Goal: Task Accomplishment & Management: Use online tool/utility

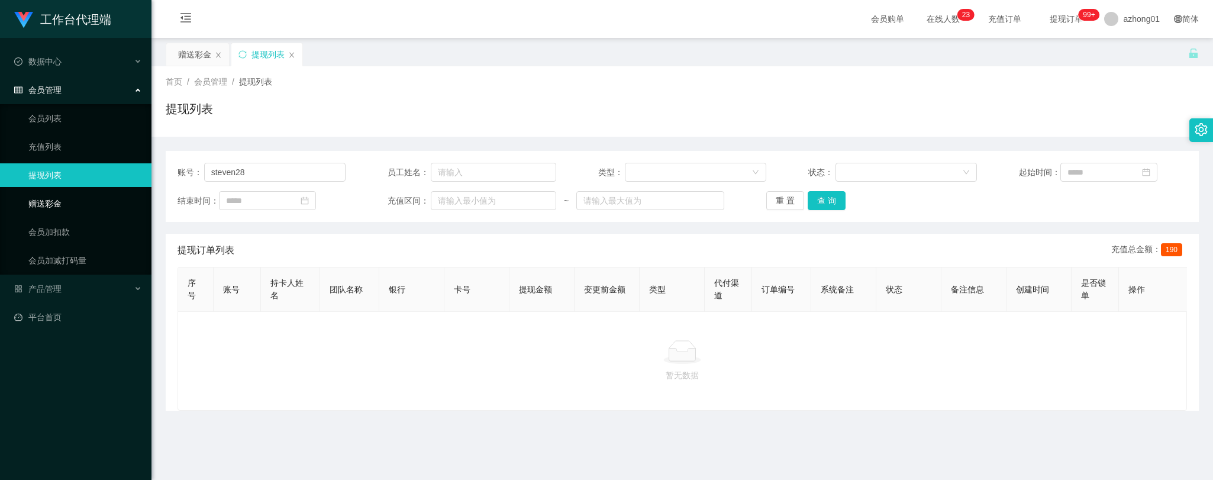
click at [44, 202] on link "赠送彩金" at bounding box center [85, 204] width 114 height 24
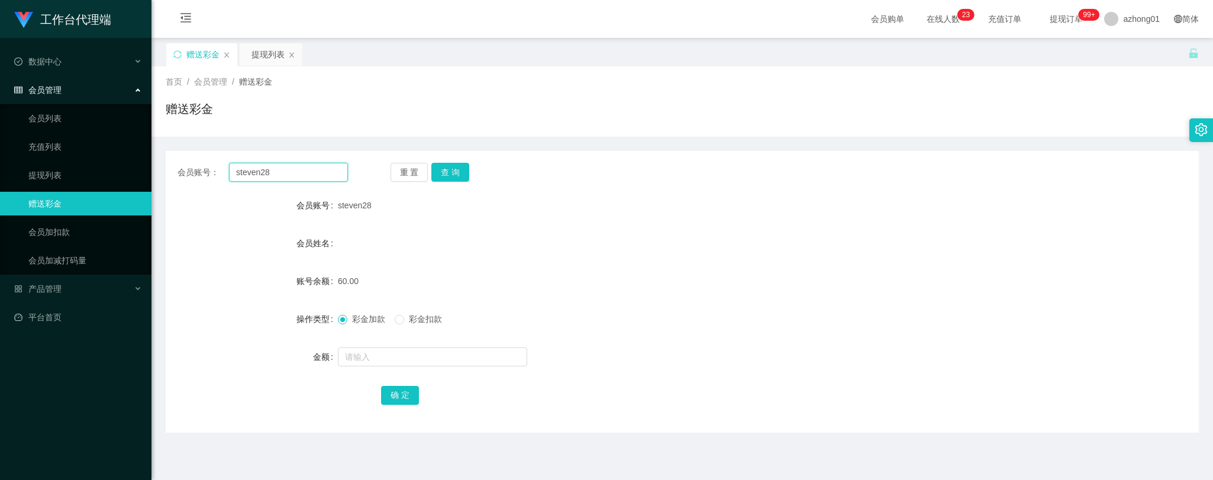
drag, startPoint x: 284, startPoint y: 172, endPoint x: 213, endPoint y: 166, distance: 71.2
click at [211, 165] on div "会员账号： steven28" at bounding box center [263, 172] width 170 height 19
paste input "jeffwong"
type input "jeffwong"
click at [446, 174] on button "查 询" at bounding box center [451, 172] width 38 height 19
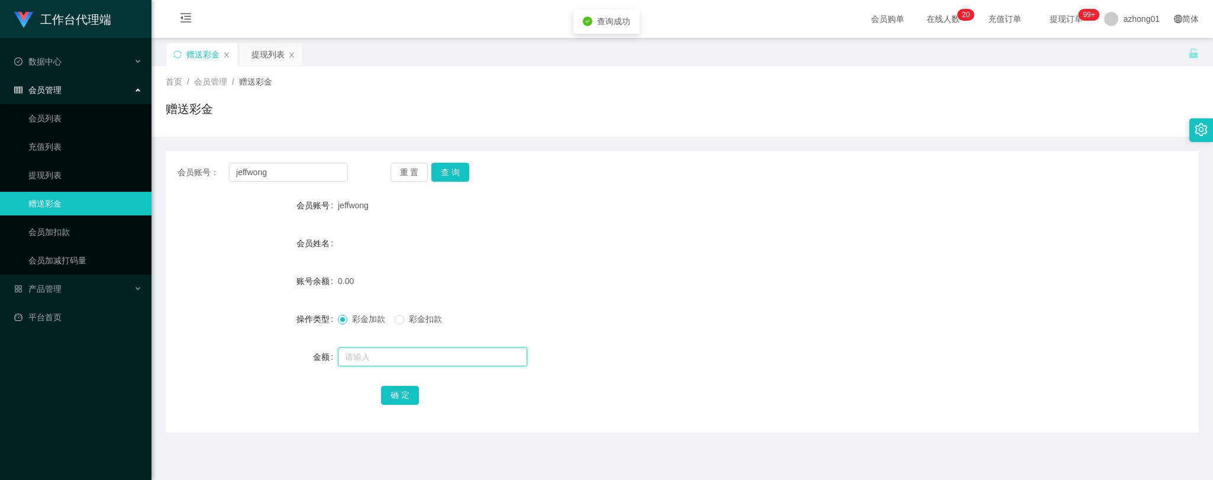
click at [397, 359] on input "text" at bounding box center [432, 356] width 189 height 19
type input "30"
click at [405, 392] on button "确 定" at bounding box center [400, 395] width 38 height 19
drag, startPoint x: 276, startPoint y: 169, endPoint x: 202, endPoint y: 169, distance: 73.4
click at [202, 169] on div "会员账号： [PERSON_NAME]" at bounding box center [263, 172] width 170 height 19
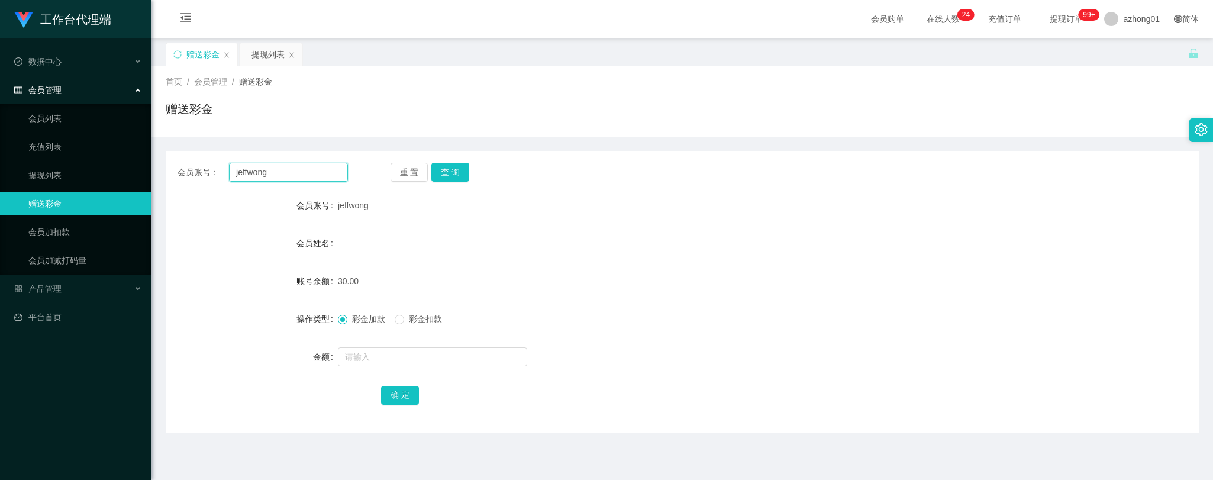
paste input "999999999c00"
type input "999999999c00"
click at [453, 173] on button "查 询" at bounding box center [451, 172] width 38 height 19
click at [399, 363] on input "text" at bounding box center [432, 356] width 189 height 19
type input "999999909"
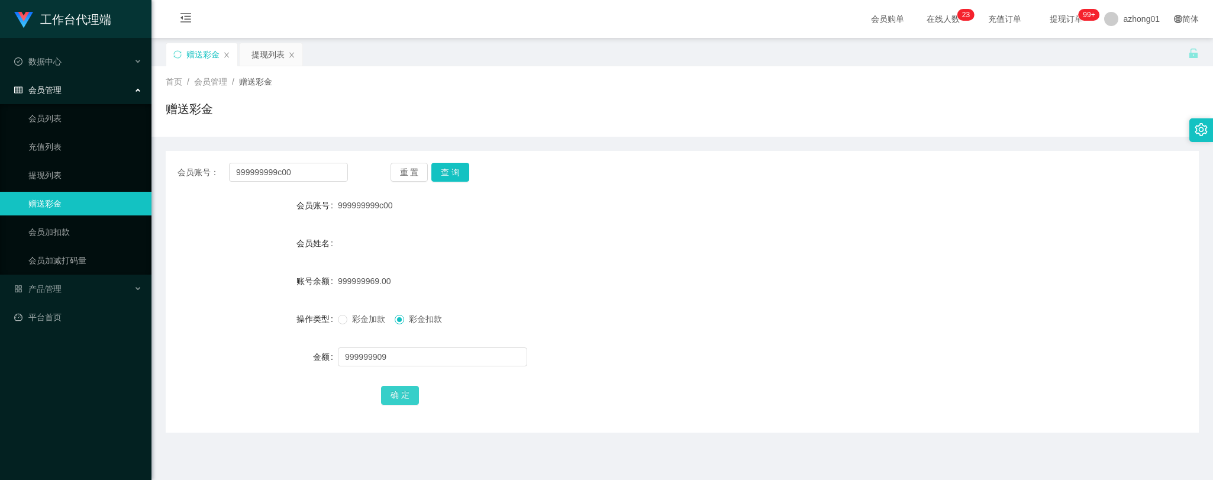
click at [403, 393] on button "确 定" at bounding box center [400, 395] width 38 height 19
click at [643, 273] on div "60.00" at bounding box center [639, 281] width 603 height 24
click at [49, 176] on link "提现列表" at bounding box center [85, 175] width 114 height 24
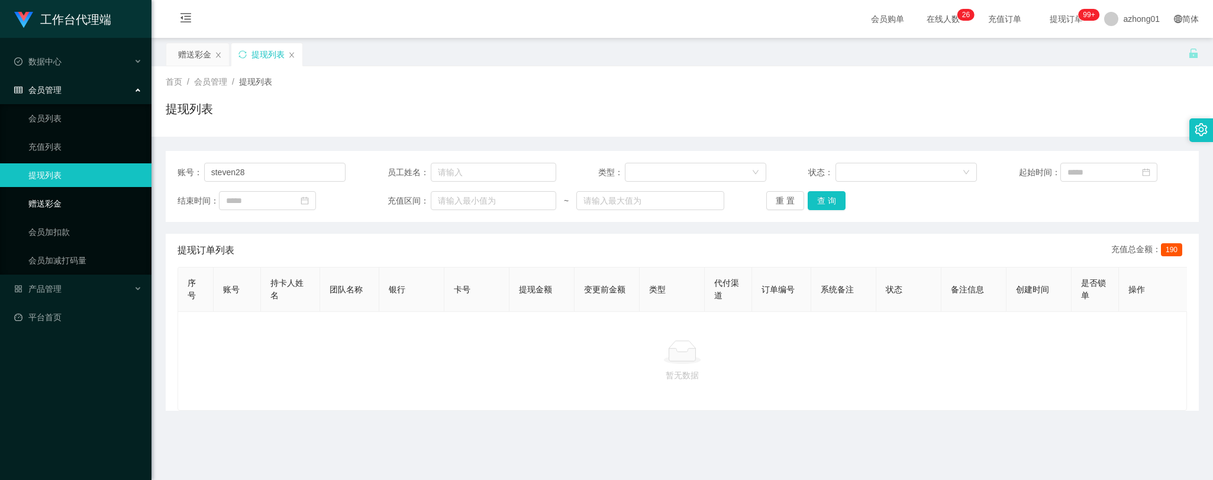
click at [39, 204] on link "赠送彩金" at bounding box center [85, 204] width 114 height 24
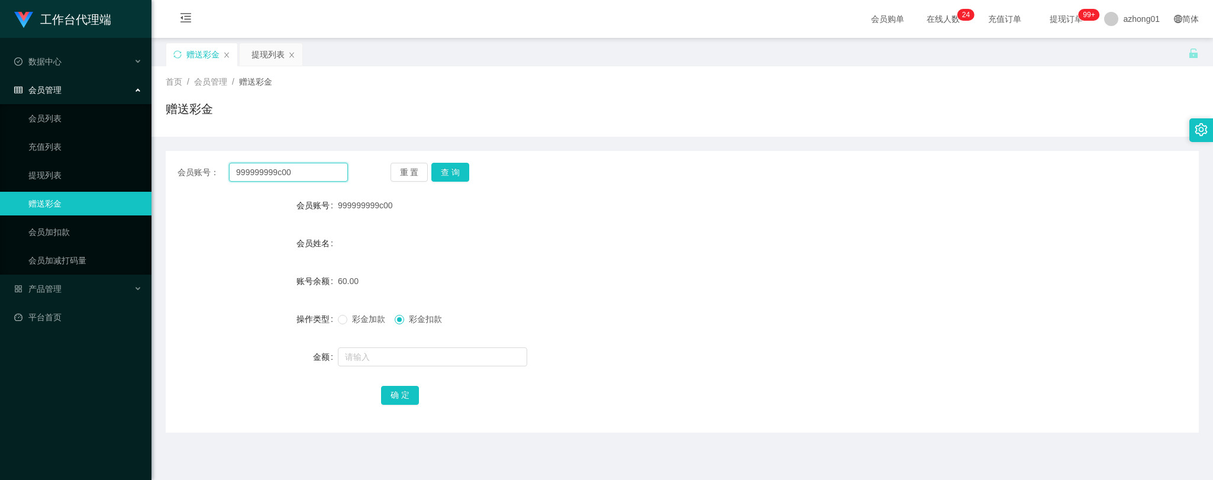
drag, startPoint x: 310, startPoint y: 173, endPoint x: 172, endPoint y: 144, distance: 140.8
click at [172, 144] on div "会员账号： 999999999c00 重 置 查 询 会员账号 999999999c00 会员姓名 账号余额 60.00 操作类型 彩金加款 彩金扣款 金额 …" at bounding box center [683, 285] width 1034 height 296
paste input "iamvinvin"
type input "iamvinvin"
click at [463, 170] on button "查 询" at bounding box center [451, 172] width 38 height 19
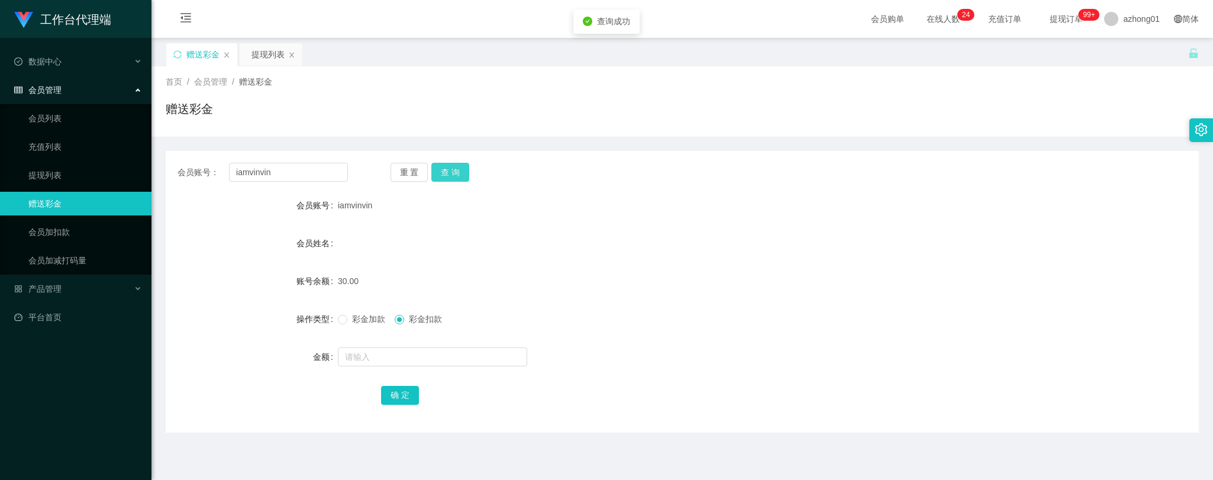
click at [453, 174] on button "查 询" at bounding box center [451, 172] width 38 height 19
click at [384, 363] on input "text" at bounding box center [432, 356] width 189 height 19
type input "30"
click at [403, 395] on button "确 定" at bounding box center [400, 395] width 38 height 19
click at [50, 163] on link "提现列表" at bounding box center [85, 175] width 114 height 24
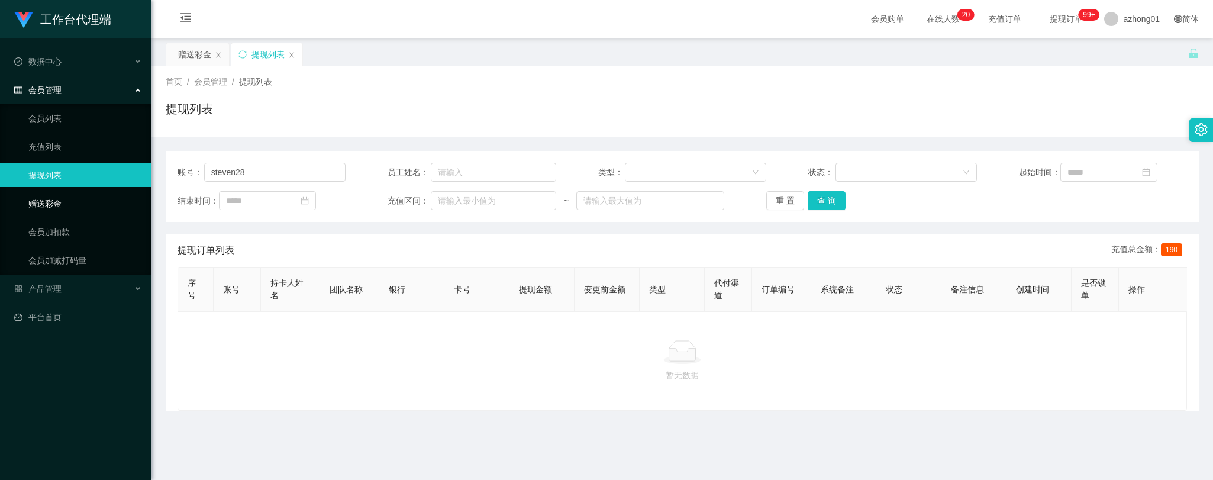
click at [54, 202] on link "赠送彩金" at bounding box center [85, 204] width 114 height 24
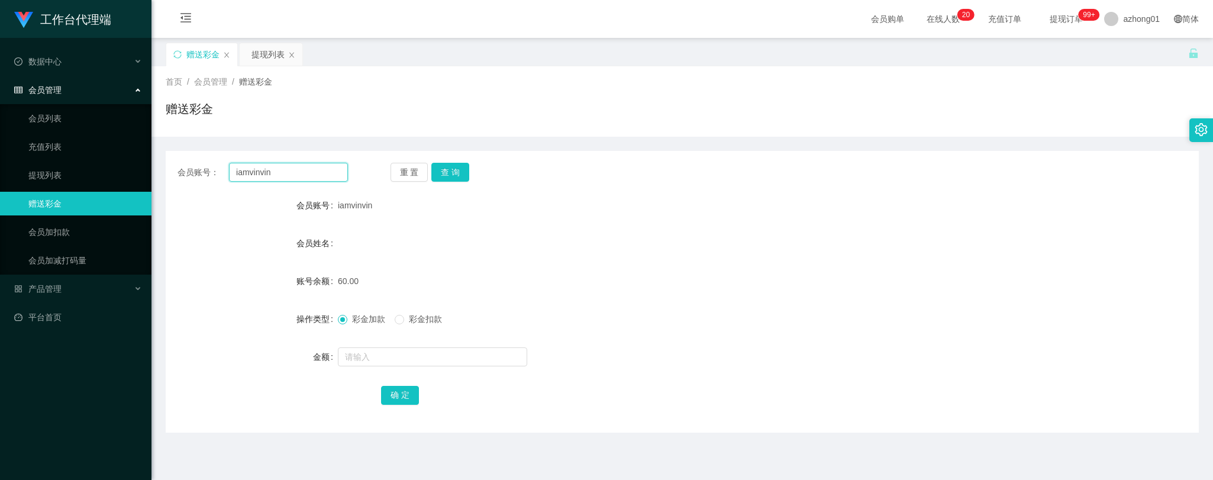
drag, startPoint x: 309, startPoint y: 174, endPoint x: 227, endPoint y: 162, distance: 83.2
click at [201, 162] on div "会员账号： iamvinvin 重 置 查 询 会员账号 iamvinvin 会员姓名 账号余额 60.00 操作类型 彩金加款 彩金扣款 金额 确 定" at bounding box center [683, 292] width 1034 height 282
paste input "jeffwong"
click at [456, 170] on button "查 询" at bounding box center [451, 172] width 38 height 19
drag, startPoint x: 277, startPoint y: 173, endPoint x: 204, endPoint y: 156, distance: 74.7
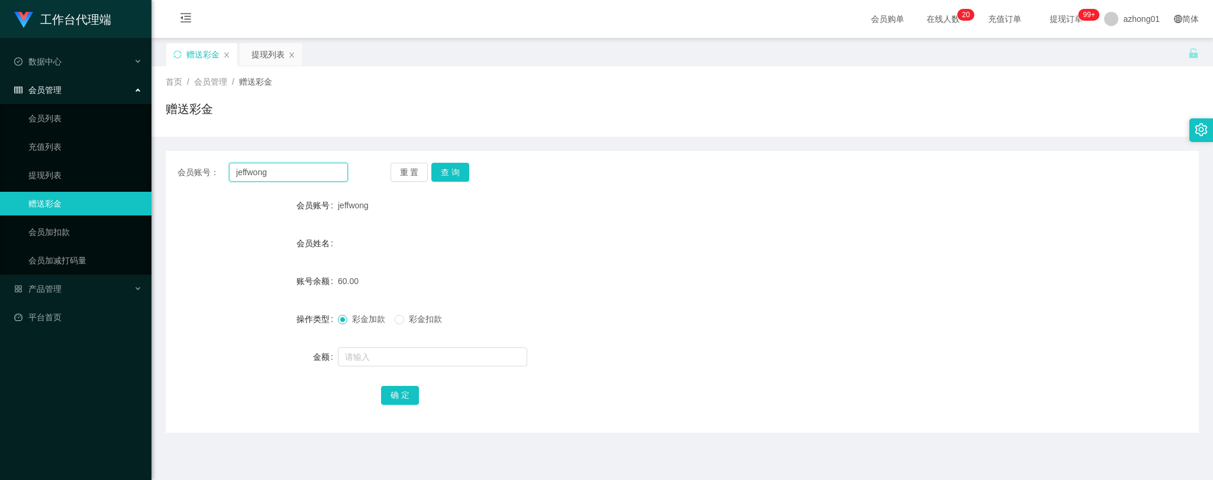
click at [204, 156] on div "会员账号： [PERSON_NAME] 重 置 查 询 会员账号 jeffwong 会员姓名 账号余额 60.00 操作类型 彩金加款 彩金扣款 金额 确 定" at bounding box center [683, 292] width 1034 height 282
paste input "Karunia"
type input "Karunia"
click at [450, 173] on button "查 询" at bounding box center [451, 172] width 38 height 19
click at [56, 172] on link "提现列表" at bounding box center [85, 175] width 114 height 24
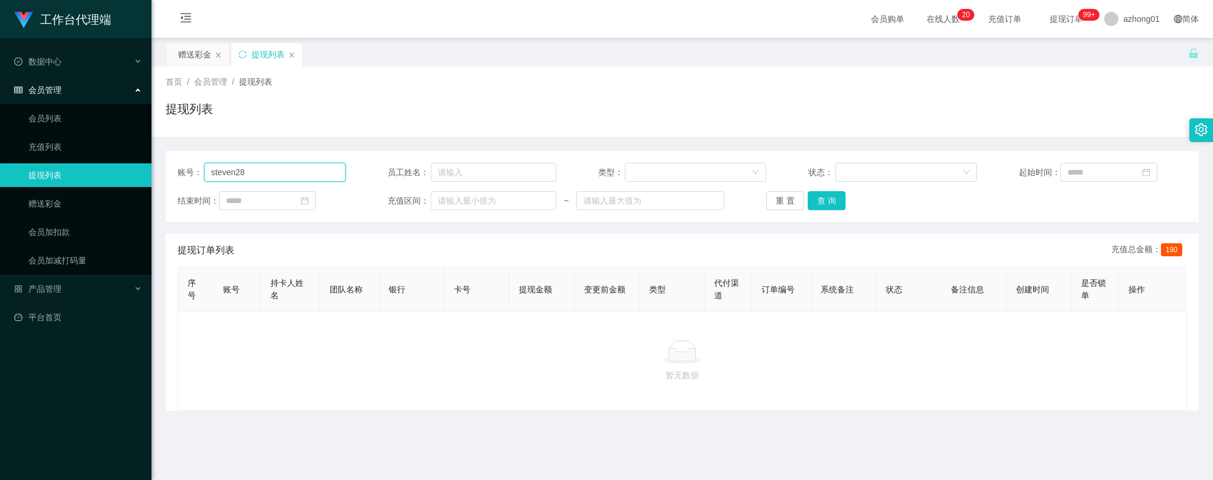
drag, startPoint x: 276, startPoint y: 175, endPoint x: 186, endPoint y: 172, distance: 90.0
click at [186, 172] on div "账号： steven28" at bounding box center [262, 172] width 168 height 19
paste input "Karunia"
type input "Karunia"
click at [818, 198] on button "查 询" at bounding box center [827, 200] width 38 height 19
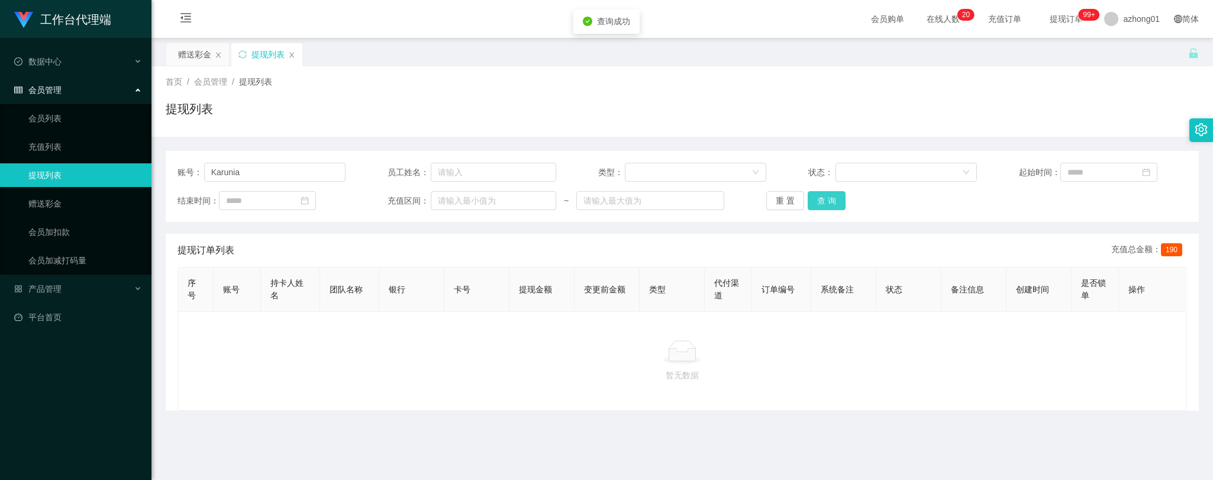
click at [833, 201] on button "查 询" at bounding box center [827, 200] width 38 height 19
click at [55, 203] on link "赠送彩金" at bounding box center [85, 204] width 114 height 24
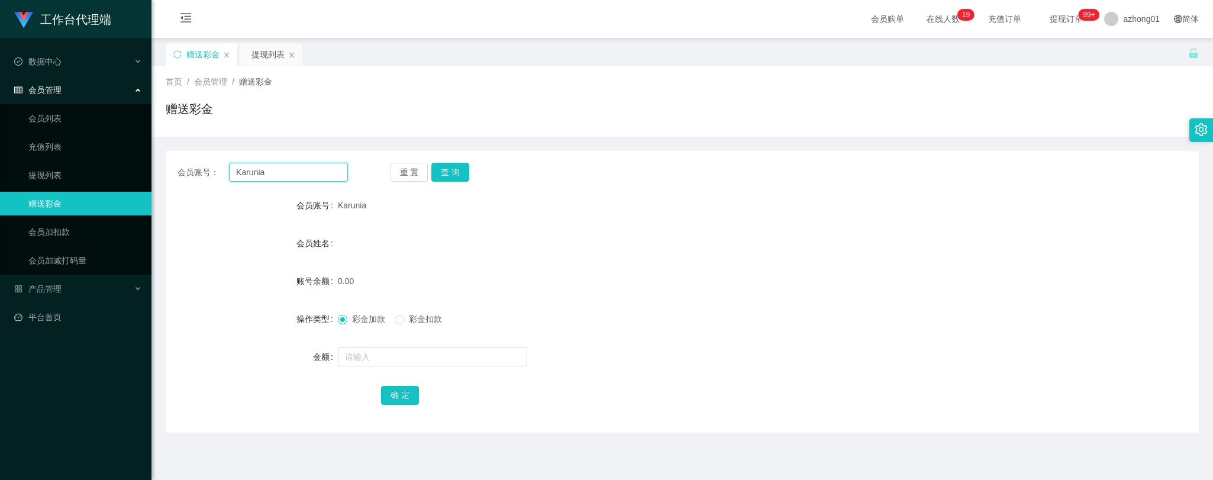
drag, startPoint x: 276, startPoint y: 175, endPoint x: 182, endPoint y: 174, distance: 93.5
click at [182, 174] on div "会员账号： [PERSON_NAME]" at bounding box center [263, 172] width 170 height 19
click at [469, 166] on div "重 置 查 询" at bounding box center [476, 172] width 170 height 19
click at [410, 359] on input "text" at bounding box center [432, 356] width 189 height 19
type input "60"
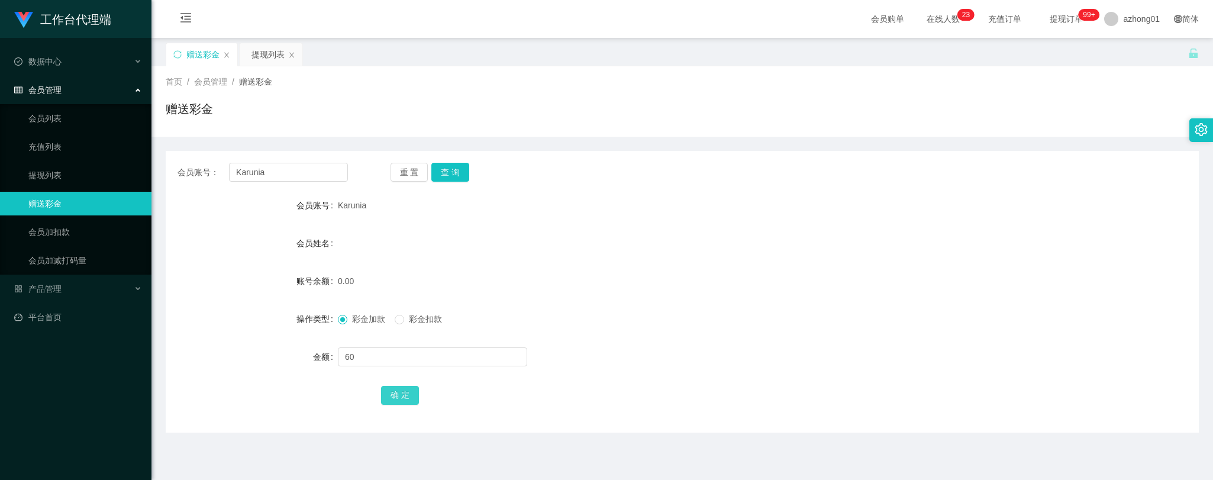
click at [401, 389] on button "确 定" at bounding box center [400, 395] width 38 height 19
click at [559, 395] on div "确 定" at bounding box center [682, 395] width 603 height 24
drag, startPoint x: 276, startPoint y: 168, endPoint x: 206, endPoint y: 170, distance: 69.9
click at [175, 163] on div "会员账号： Karunia 重 置 查 询" at bounding box center [683, 172] width 1034 height 19
paste input "sally1004"
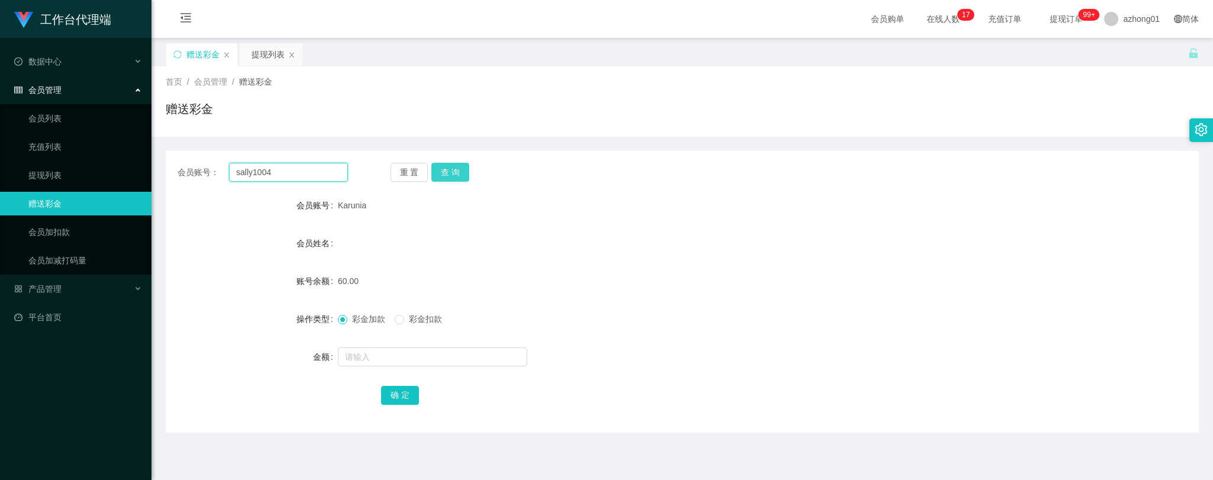
type input "sally1004"
click at [440, 165] on button "查 询" at bounding box center [451, 172] width 38 height 19
click at [394, 357] on input "text" at bounding box center [432, 356] width 189 height 19
type input "60"
click at [407, 395] on button "确 定" at bounding box center [400, 395] width 38 height 19
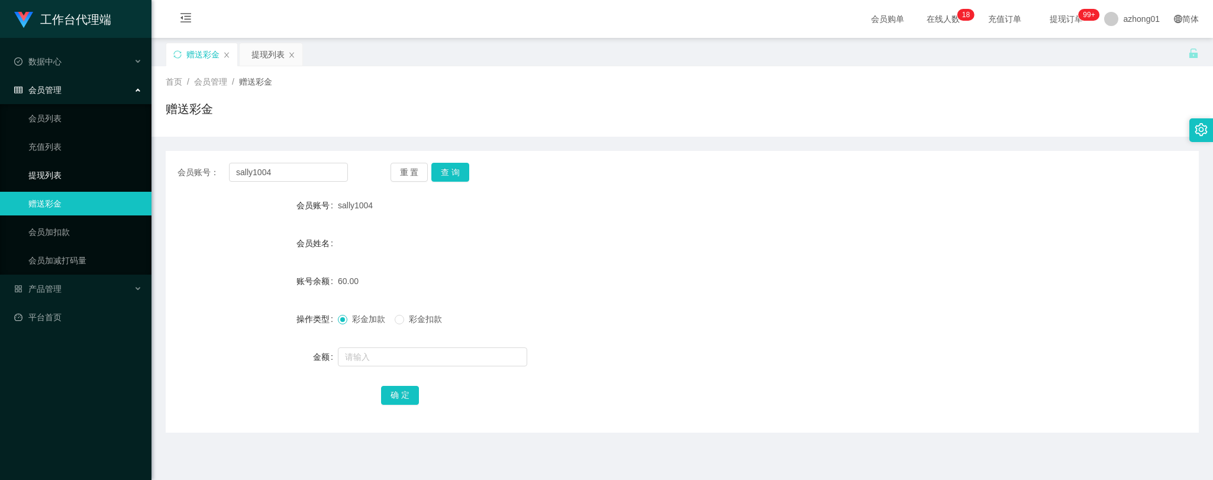
click at [60, 173] on link "提现列表" at bounding box center [85, 175] width 114 height 24
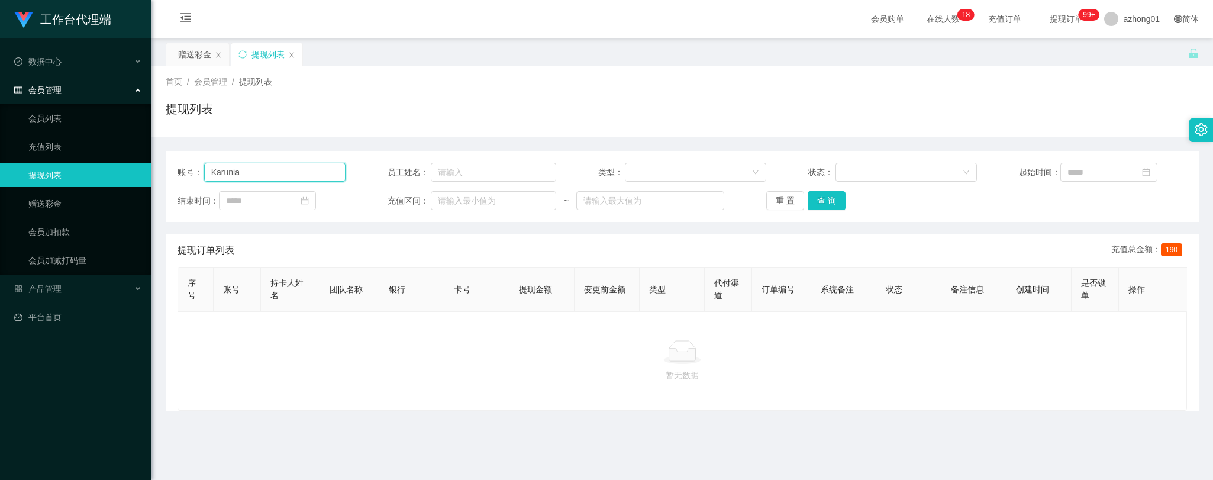
drag, startPoint x: 253, startPoint y: 179, endPoint x: 159, endPoint y: 169, distance: 95.3
click at [159, 169] on main "关闭左侧 关闭右侧 关闭其它 刷新页面 赠送彩金 提现列表 首页 / 会员管理 / 提现列表 / 提现列表 账号： Karunia 员工姓名： 类型： 状态：…" at bounding box center [683, 292] width 1062 height 508
paste input "Hon"
click at [823, 205] on button "查 询" at bounding box center [827, 200] width 38 height 19
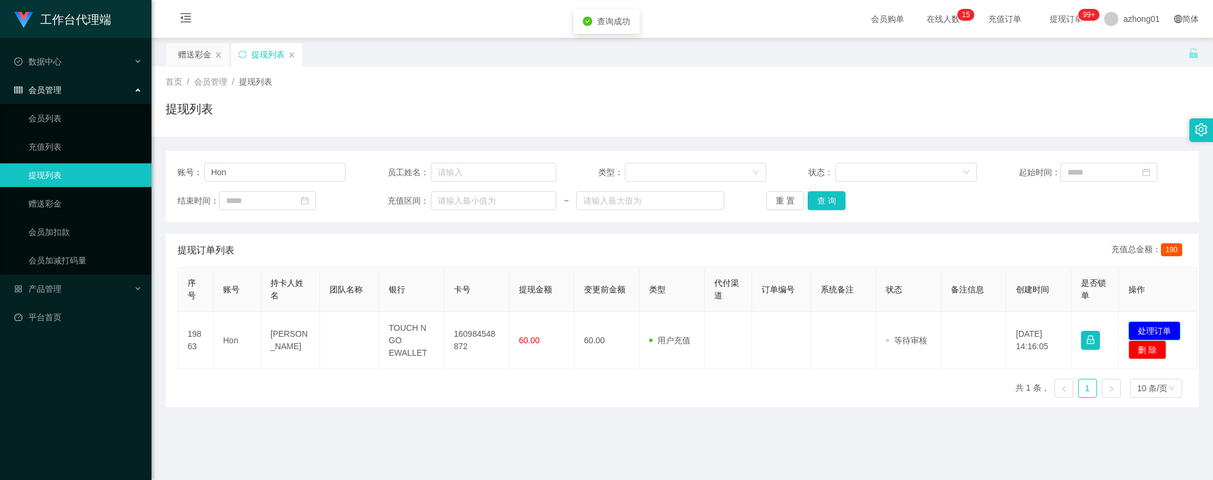
drag, startPoint x: 1159, startPoint y: 324, endPoint x: 1152, endPoint y: 324, distance: 7.1
click at [1159, 324] on button "处理订单" at bounding box center [1155, 330] width 52 height 19
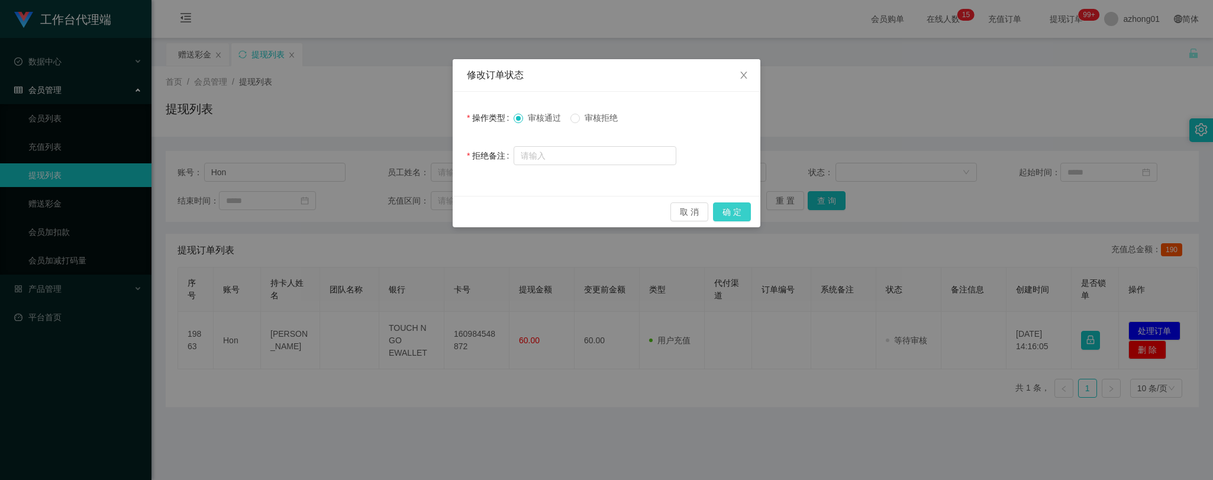
click at [735, 210] on button "确 定" at bounding box center [732, 211] width 38 height 19
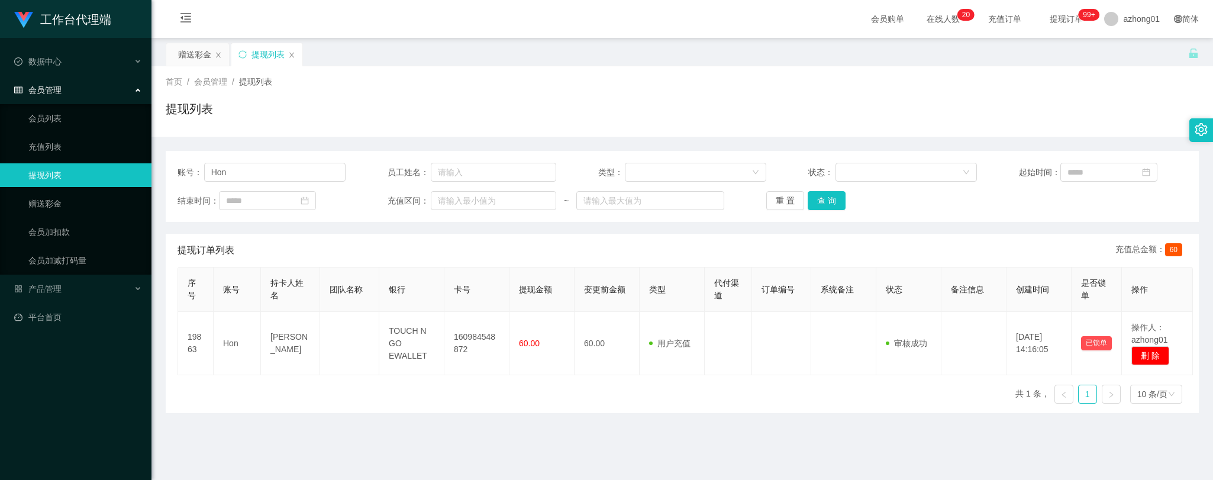
click at [376, 438] on main "关闭左侧 关闭右侧 关闭其它 刷新页面 赠送彩金 提现列表 首页 / 会员管理 / 提现列表 / 提现列表 账号： Hon 员工姓名： 类型： 状态： 起始时…" at bounding box center [683, 292] width 1062 height 508
drag, startPoint x: 242, startPoint y: 168, endPoint x: 176, endPoint y: 173, distance: 65.9
click at [173, 172] on div "账号： Hon 员工姓名： 类型： 状态： 起始时间： 结束时间： 充值区间： ~ 重 置 查 询" at bounding box center [683, 186] width 1034 height 71
paste input "999999999c00"
click at [820, 199] on button "查 询" at bounding box center [827, 200] width 38 height 19
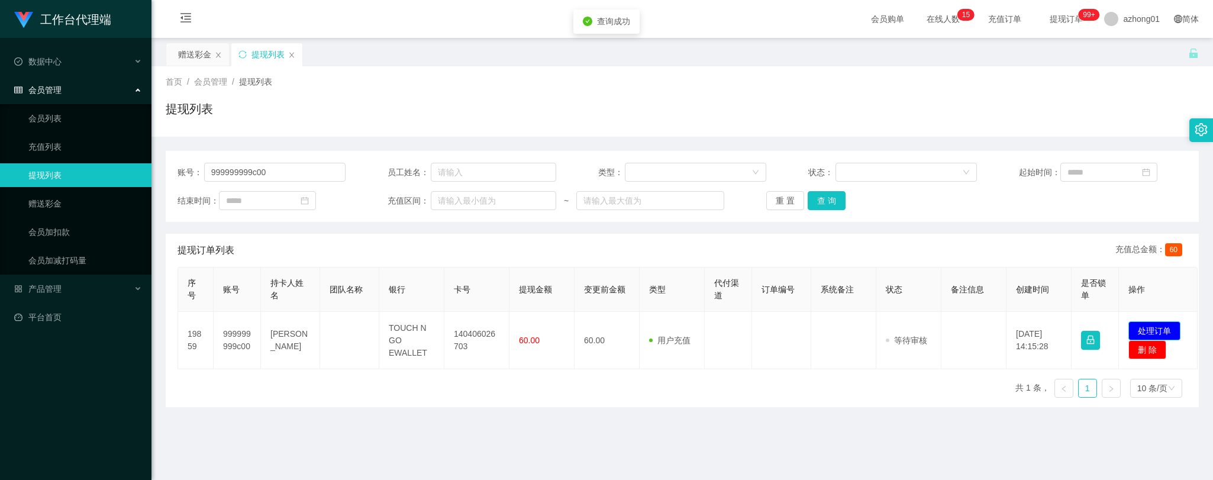
drag, startPoint x: 1152, startPoint y: 326, endPoint x: 1139, endPoint y: 324, distance: 12.7
click at [1152, 326] on button "处理订单" at bounding box center [1155, 330] width 52 height 19
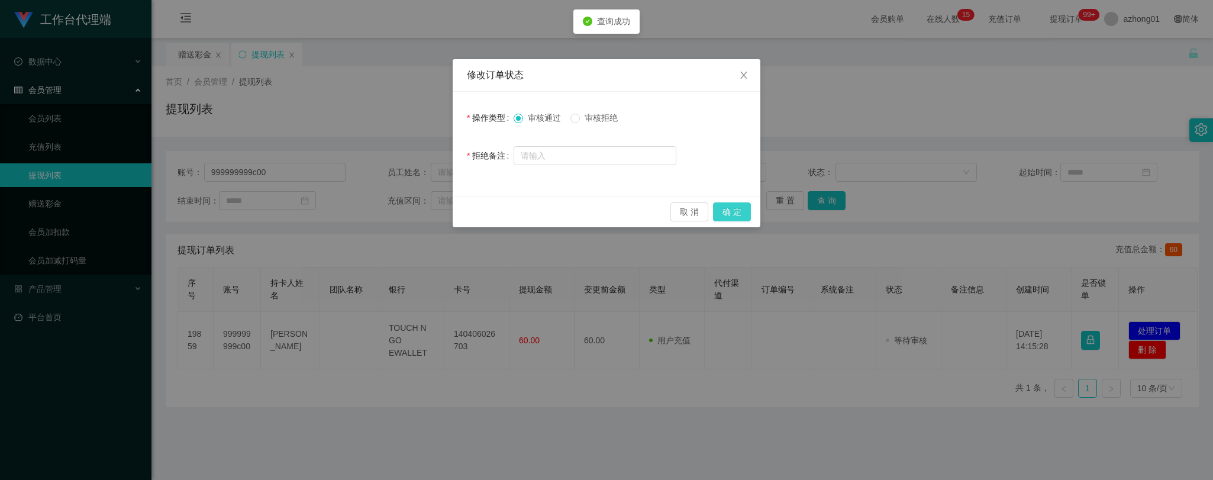
click at [732, 208] on button "确 定" at bounding box center [732, 211] width 38 height 19
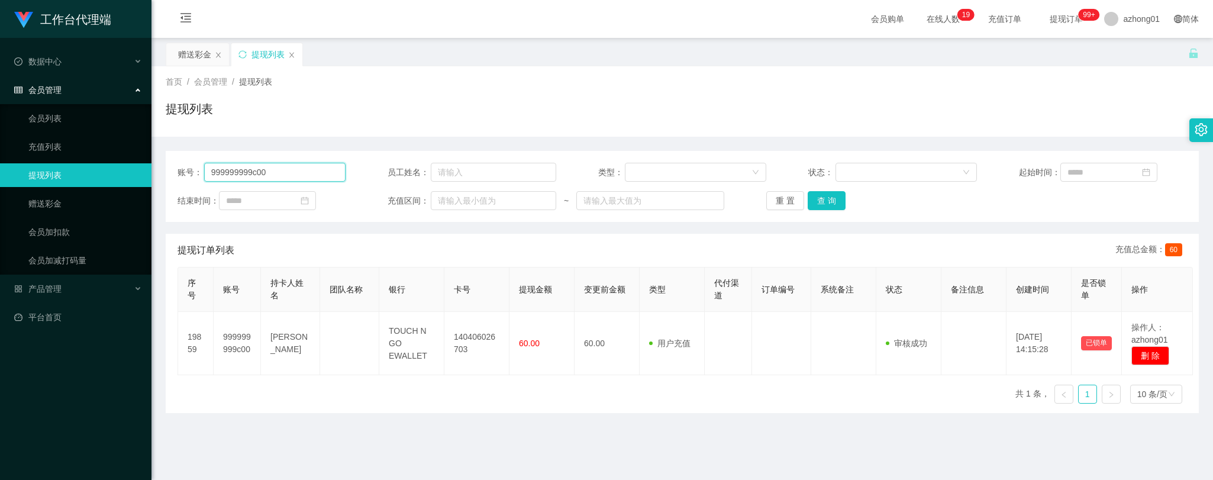
drag, startPoint x: 278, startPoint y: 175, endPoint x: 182, endPoint y: 160, distance: 97.0
click at [182, 160] on div "账号： 999999999c00 员工姓名： 类型： 状态： 起始时间： 结束时间： 充值区间： ~ 重 置 查 询" at bounding box center [683, 186] width 1034 height 71
paste input "sally1004"
click at [830, 199] on button "查 询" at bounding box center [827, 200] width 38 height 19
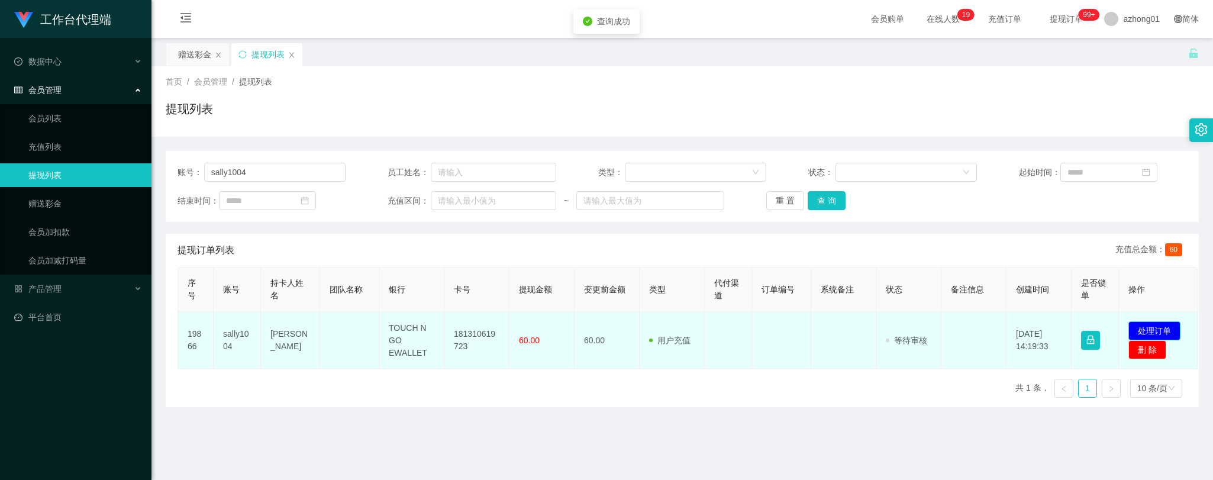
click at [1152, 324] on button "处理订单" at bounding box center [1155, 330] width 52 height 19
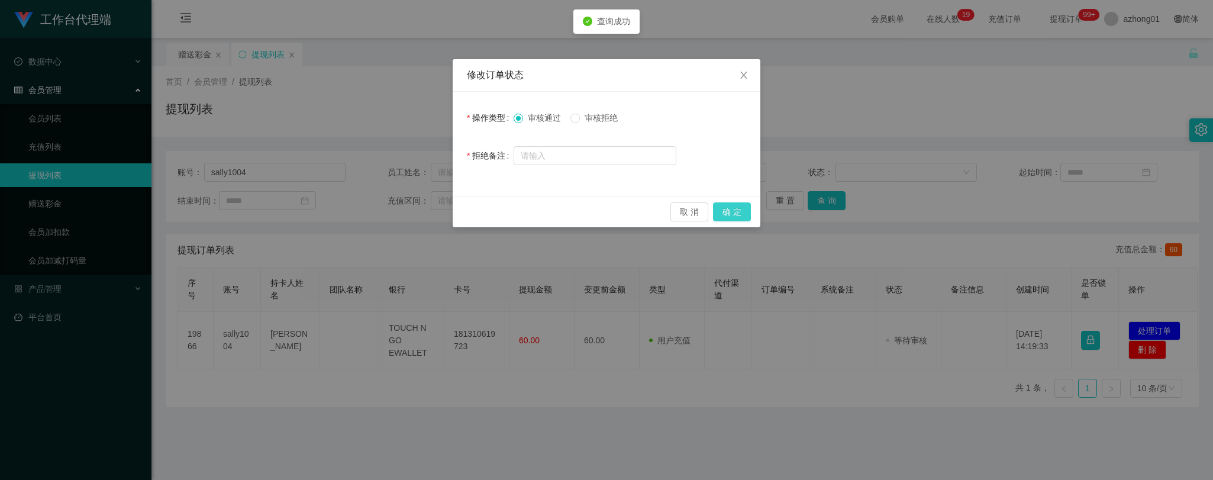
click at [739, 214] on button "确 定" at bounding box center [732, 211] width 38 height 19
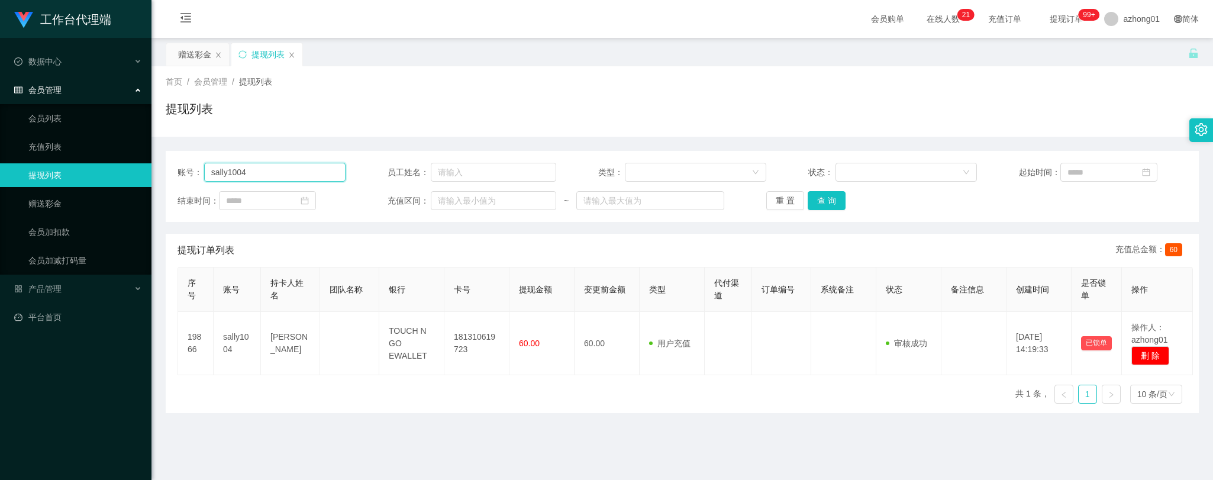
drag, startPoint x: 265, startPoint y: 179, endPoint x: 169, endPoint y: 150, distance: 100.7
click at [169, 151] on div "账号： sally1004 员工姓名： 类型： 状态： 起始时间： 结束时间： 充值区间： ~ 重 置 查 询" at bounding box center [683, 186] width 1034 height 71
paste input "jeffwong"
click at [830, 194] on button "查 询" at bounding box center [827, 200] width 38 height 19
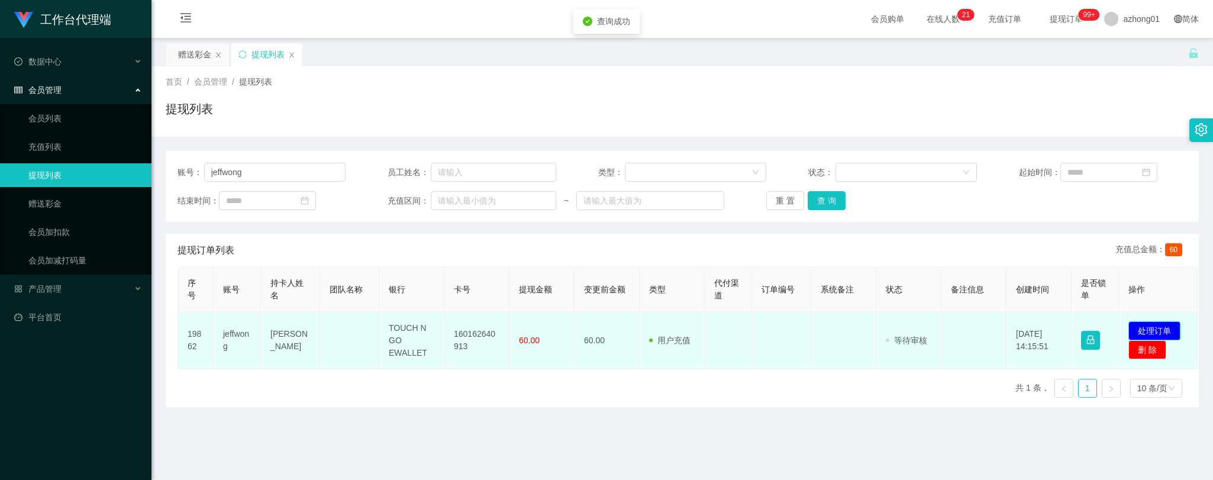
click at [1161, 330] on button "处理订单" at bounding box center [1155, 330] width 52 height 19
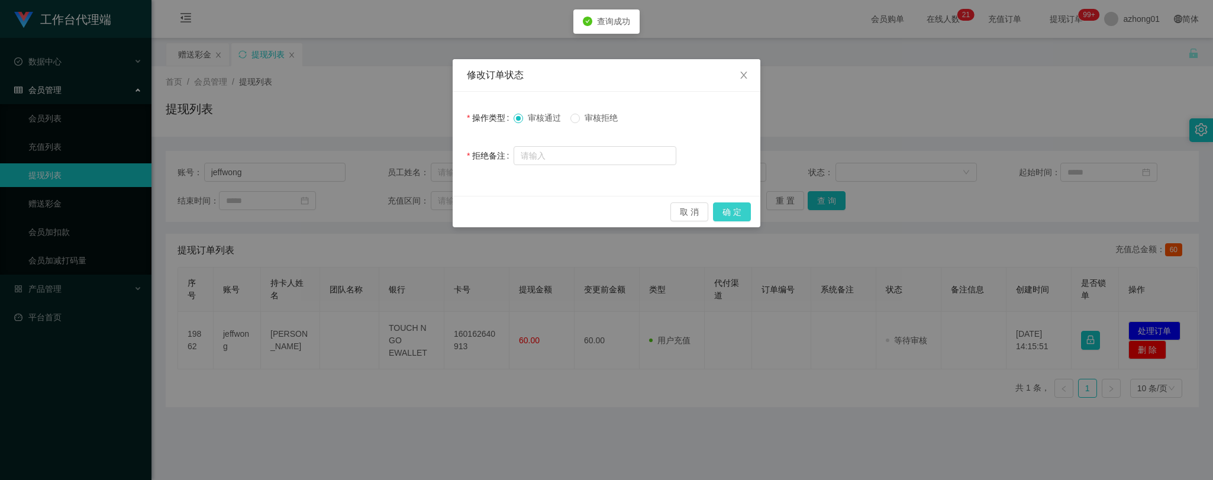
click at [735, 215] on button "确 定" at bounding box center [732, 211] width 38 height 19
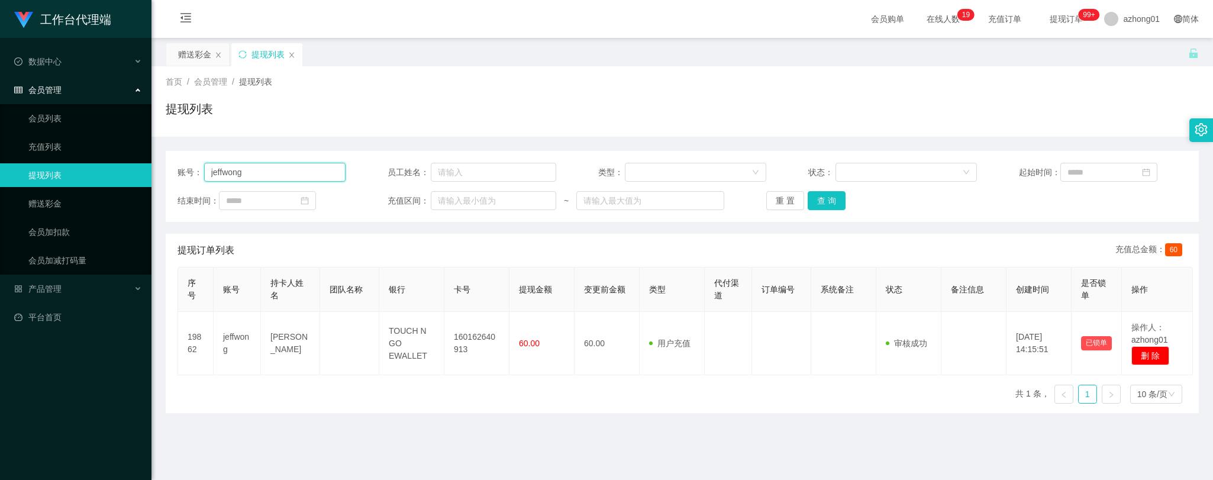
drag, startPoint x: 265, startPoint y: 178, endPoint x: 188, endPoint y: 163, distance: 78.8
click at [188, 163] on div "账号： [PERSON_NAME]" at bounding box center [262, 172] width 168 height 19
paste input "iamvinvin"
click at [820, 198] on button "查 询" at bounding box center [827, 200] width 38 height 19
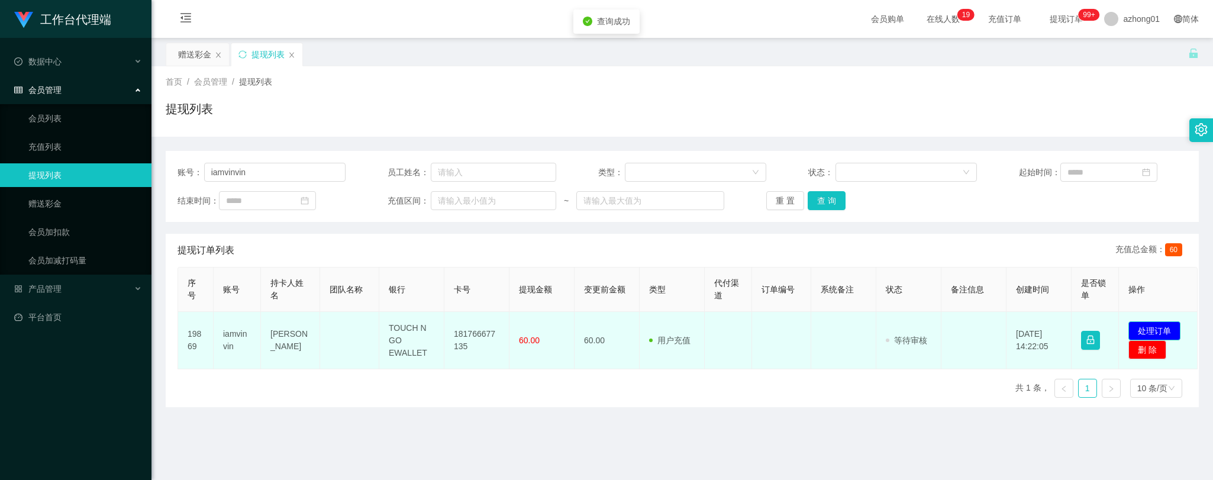
click at [1152, 327] on button "处理订单" at bounding box center [1155, 330] width 52 height 19
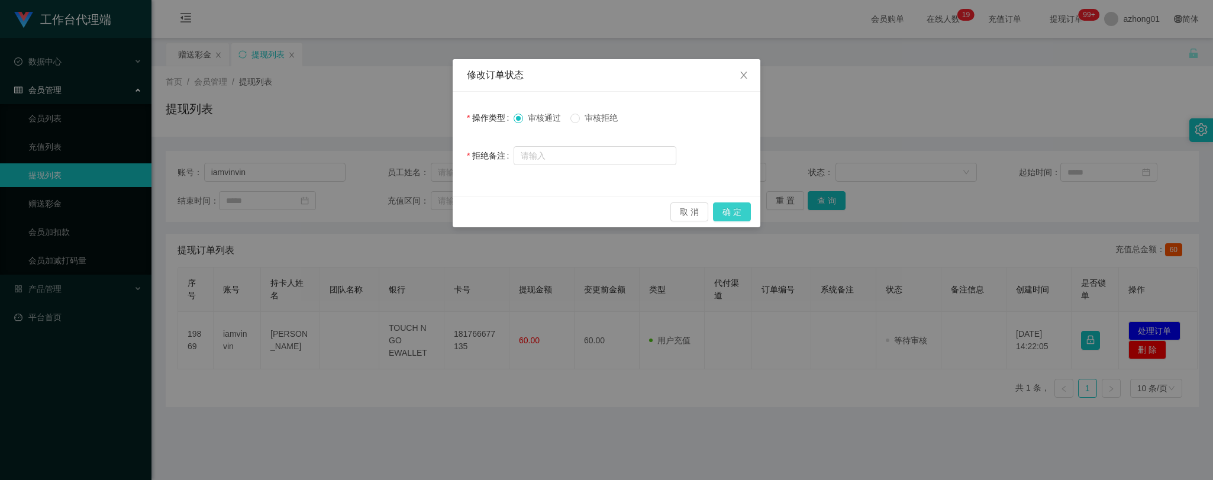
click at [733, 214] on button "确 定" at bounding box center [732, 211] width 38 height 19
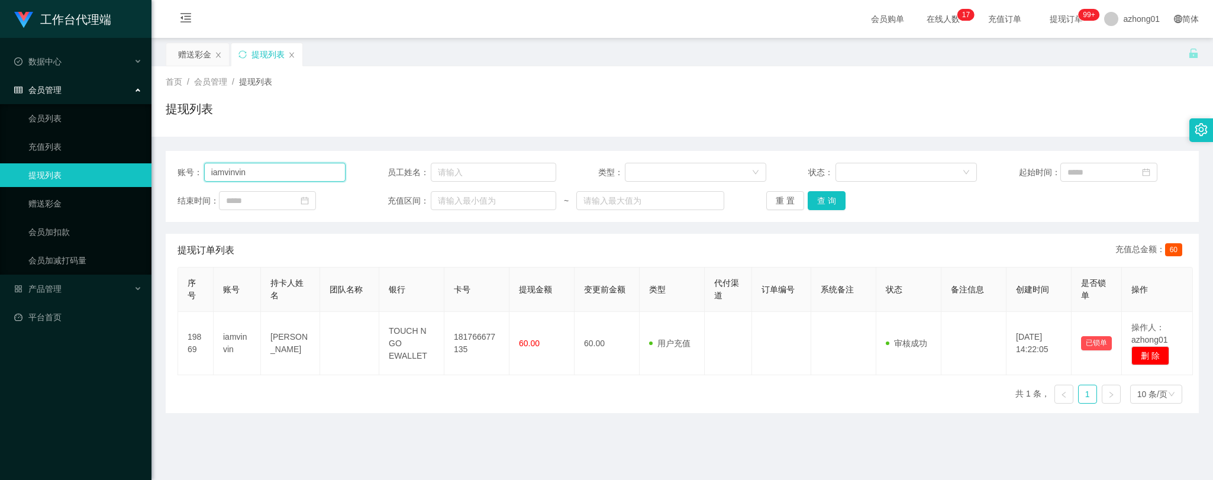
drag, startPoint x: 258, startPoint y: 176, endPoint x: 135, endPoint y: 163, distance: 123.8
click at [135, 163] on section "工作台代理端 数据中心 会员管理 会员列表 充值列表 提现列表 赠送彩金 会员加扣款 会员加减打码量 产品管理 平台首页 保存配置 重置配置 整体风格设置 主…" at bounding box center [606, 300] width 1213 height 601
paste input "Hooi2238"
type input "Hooi2238"
click at [827, 199] on button "查 询" at bounding box center [827, 200] width 38 height 19
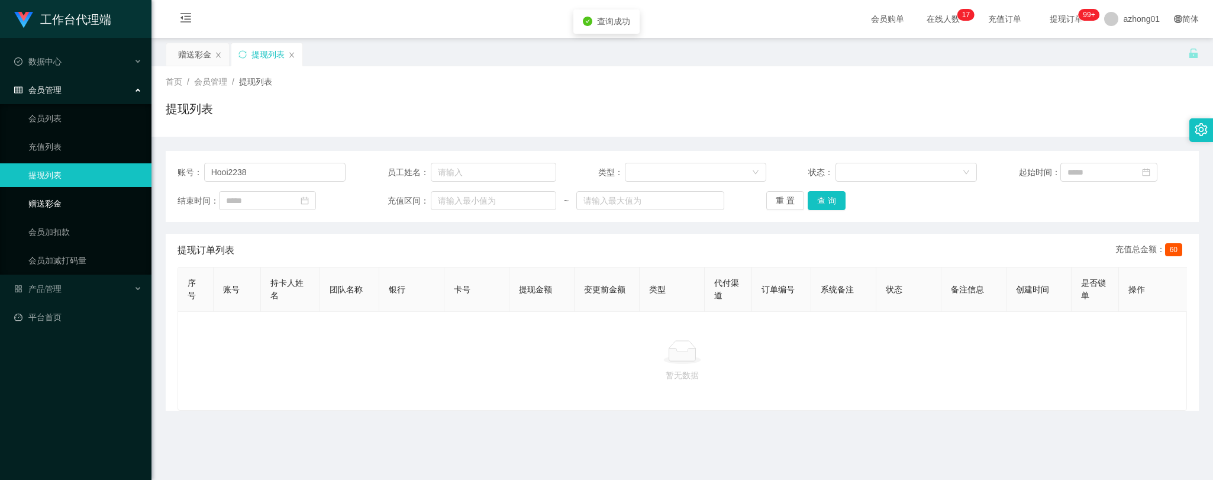
click at [58, 200] on link "赠送彩金" at bounding box center [85, 204] width 114 height 24
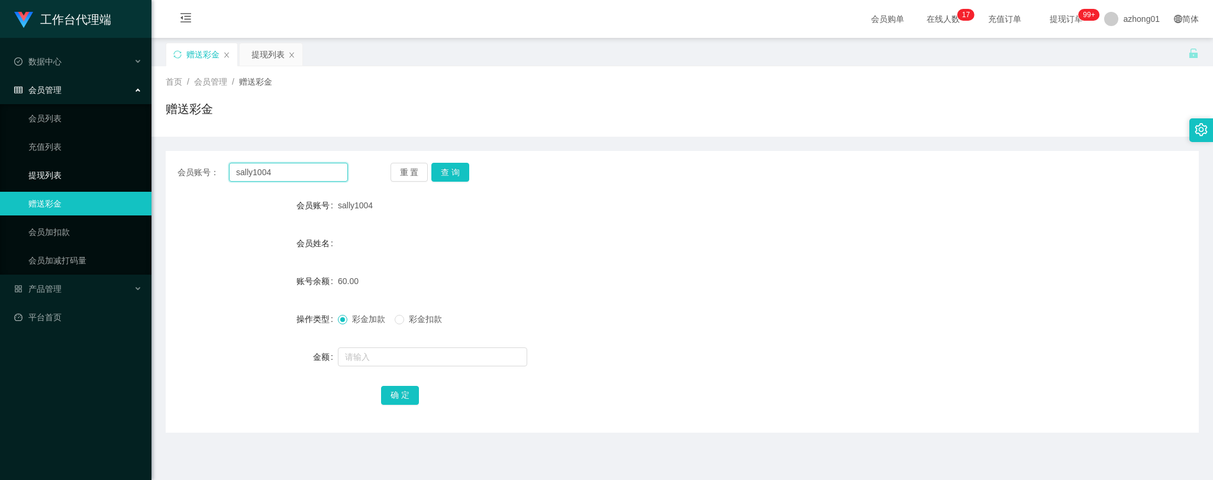
drag, startPoint x: 300, startPoint y: 170, endPoint x: 148, endPoint y: 164, distance: 152.2
click at [148, 164] on section "工作台代理端 数据中心 会员管理 会员列表 充值列表 提现列表 赠送彩金 会员加扣款 会员加减打码量 产品管理 平台首页 保存配置 重置配置 整体风格设置 主…" at bounding box center [606, 300] width 1213 height 601
paste input "Hooi2238"
type input "Hooi2238"
click at [452, 172] on button "查 询" at bounding box center [451, 172] width 38 height 19
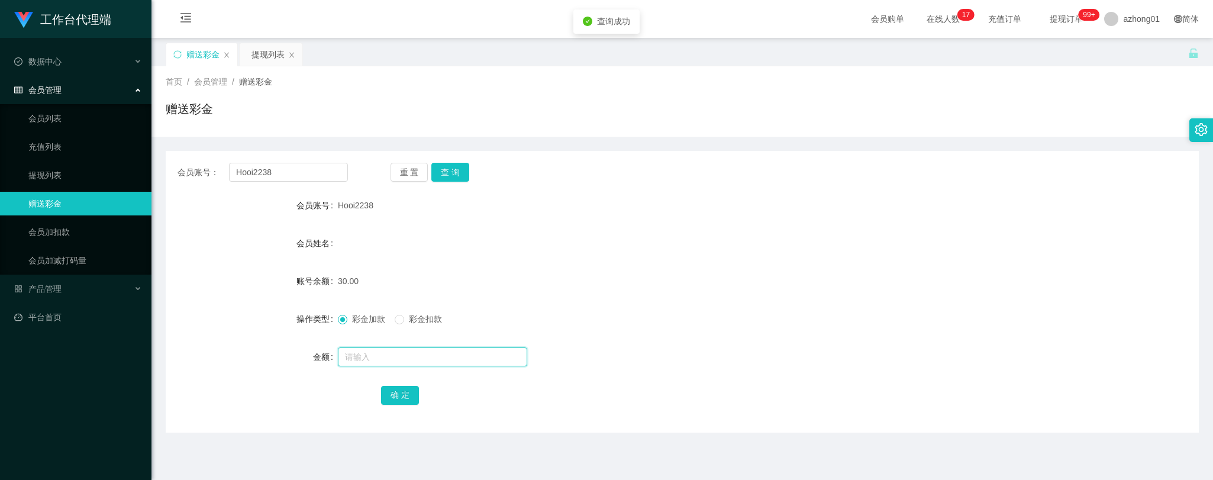
click at [395, 355] on input "text" at bounding box center [432, 356] width 189 height 19
type input "30"
click at [401, 397] on button "确 定" at bounding box center [400, 395] width 38 height 19
drag, startPoint x: 295, startPoint y: 172, endPoint x: 166, endPoint y: 163, distance: 129.3
click at [166, 163] on div "会员账号： Hooi2238 重 置 查 询" at bounding box center [683, 172] width 1034 height 19
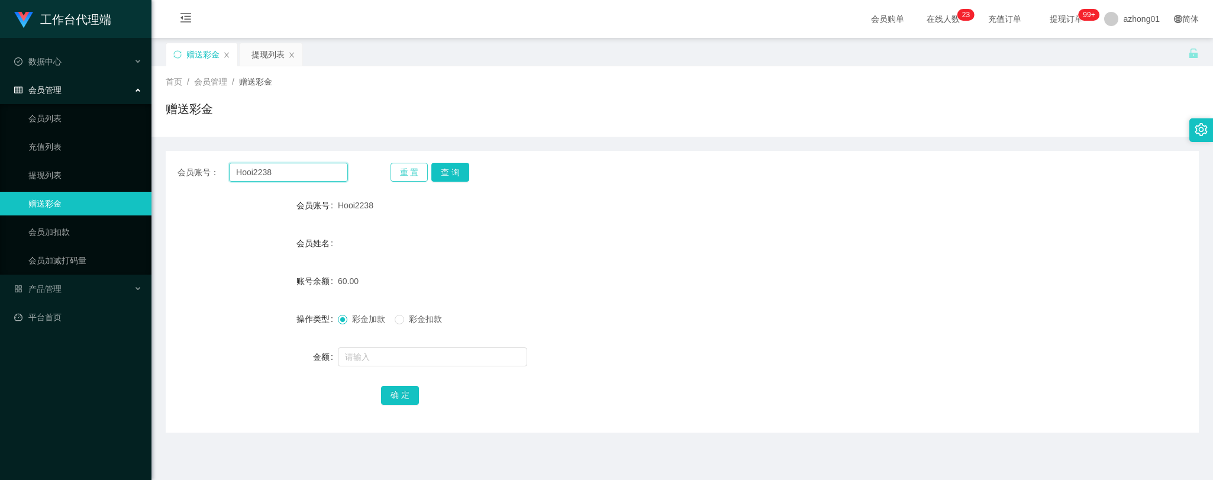
paste input "Flora96"
type input "Flora96"
click at [439, 167] on button "查 询" at bounding box center [451, 172] width 38 height 19
click at [459, 172] on button "查 询" at bounding box center [451, 172] width 38 height 19
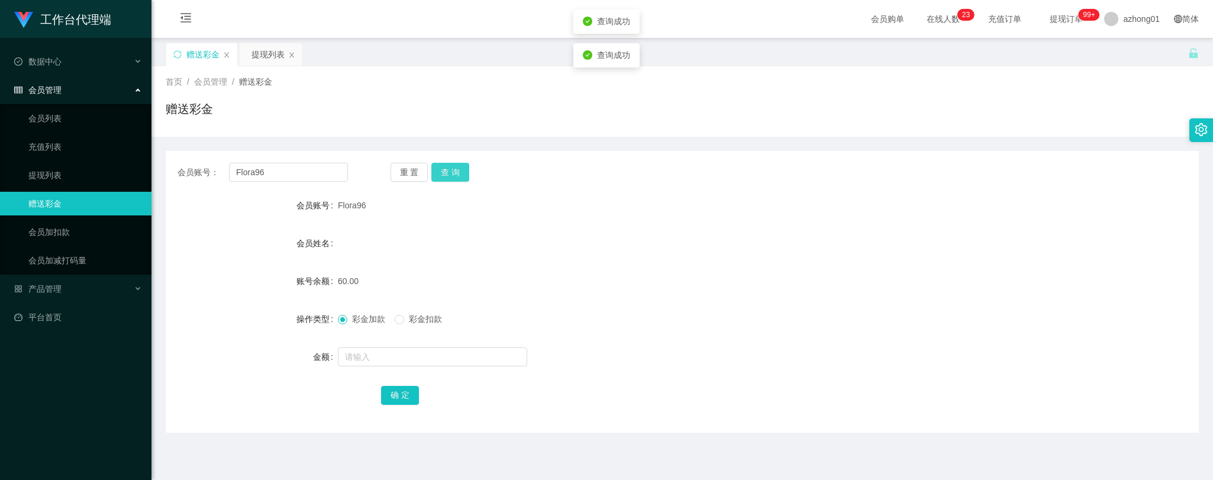
click at [459, 172] on button "查 询" at bounding box center [451, 172] width 38 height 19
drag, startPoint x: 264, startPoint y: 169, endPoint x: 172, endPoint y: 162, distance: 92.6
click at [172, 162] on div "会员账号： Flora96 重 置 查 询 会员账号 Flora96 会员姓名 账号余额 60.00 操作类型 彩金加款 彩金扣款 金额 确 定" at bounding box center [683, 292] width 1034 height 282
paste input "[PERSON_NAME]"
type input "[PERSON_NAME]"
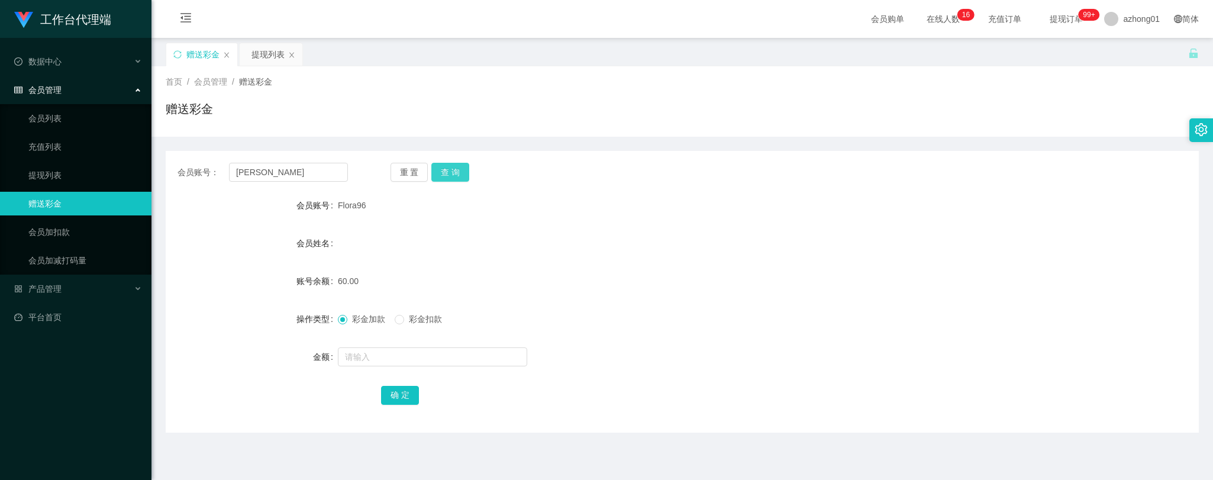
click at [445, 170] on button "查 询" at bounding box center [451, 172] width 38 height 19
click at [388, 356] on input "text" at bounding box center [432, 356] width 189 height 19
type input "60"
click at [405, 394] on button "确 定" at bounding box center [400, 395] width 38 height 19
click at [59, 174] on link "提现列表" at bounding box center [85, 175] width 114 height 24
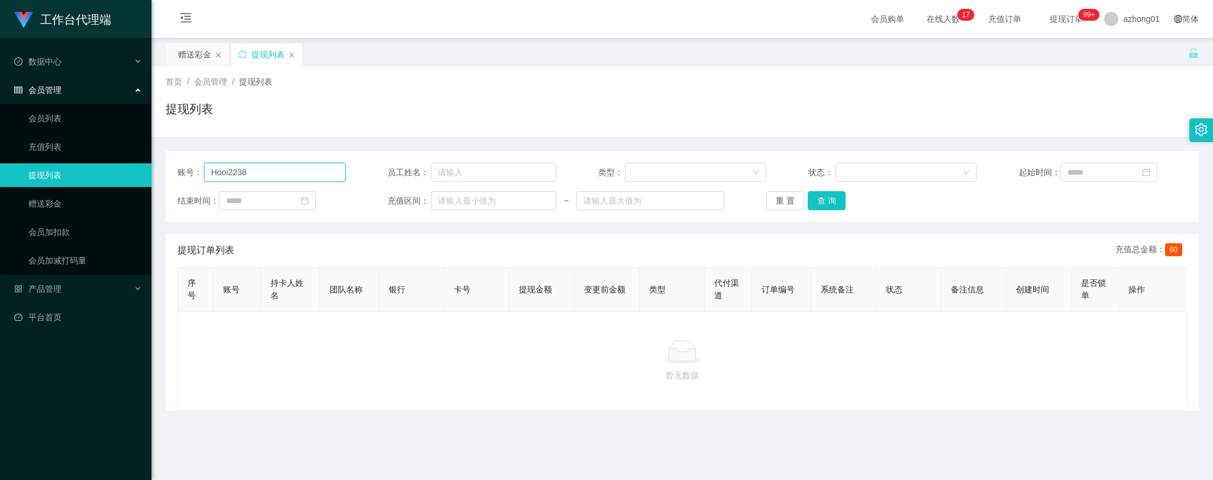
drag, startPoint x: 271, startPoint y: 170, endPoint x: 130, endPoint y: 168, distance: 140.3
click at [130, 168] on section "工作台代理端 数据中心 会员管理 会员列表 充值列表 提现列表 赠送彩金 会员加扣款 会员加减打码量 产品管理 平台首页 保存配置 重置配置 整体风格设置 主…" at bounding box center [606, 300] width 1213 height 601
paste input "[PERSON_NAME]"
type input "[PERSON_NAME]"
click at [835, 197] on button "查 询" at bounding box center [827, 200] width 38 height 19
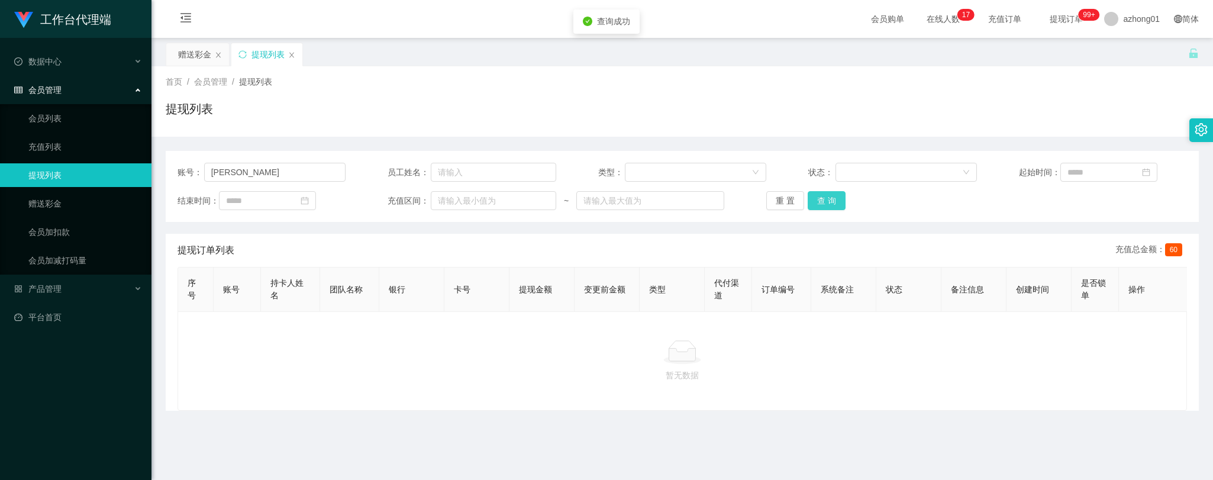
click at [815, 203] on button "查 询" at bounding box center [827, 200] width 38 height 19
click at [40, 204] on link "赠送彩金" at bounding box center [85, 204] width 114 height 24
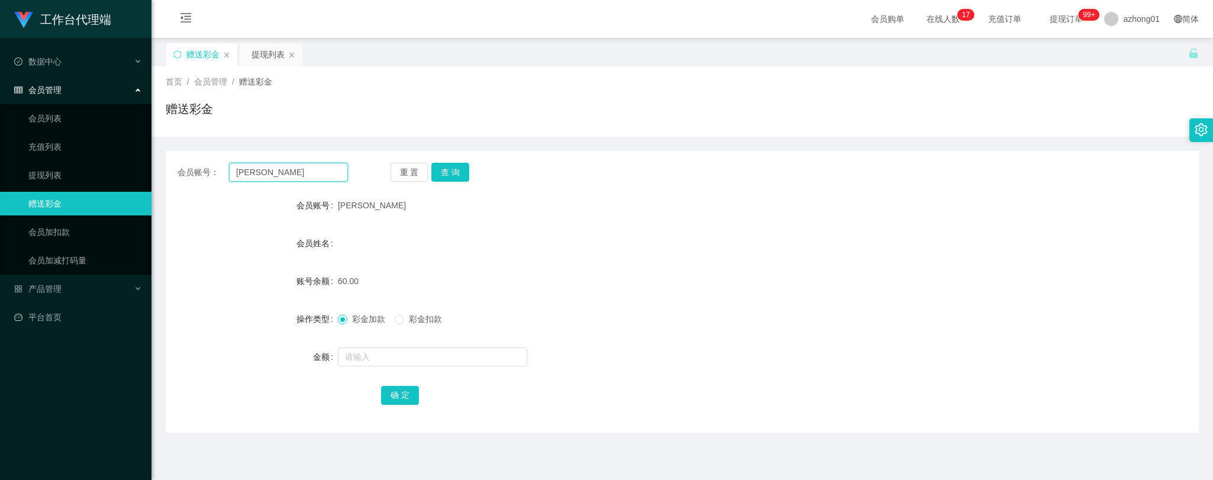
drag, startPoint x: 266, startPoint y: 178, endPoint x: 190, endPoint y: 178, distance: 76.4
click at [190, 178] on div "会员账号： [PERSON_NAME]" at bounding box center [263, 172] width 170 height 19
paste input "0175332959"
click at [446, 169] on button "查 询" at bounding box center [451, 172] width 38 height 19
drag, startPoint x: 285, startPoint y: 173, endPoint x: 194, endPoint y: 172, distance: 91.8
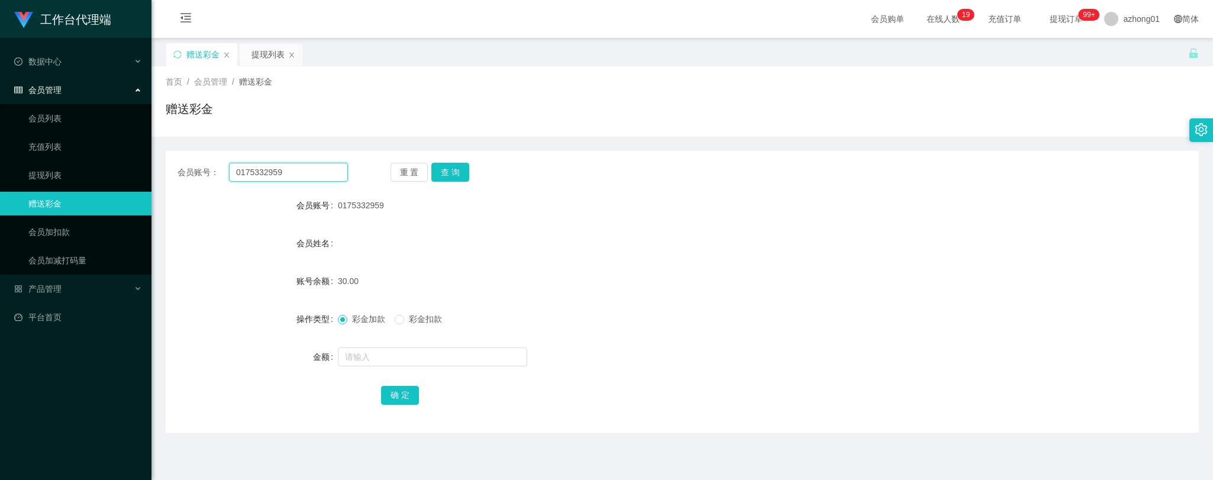
click at [194, 172] on div "会员账号： 0175332959" at bounding box center [263, 172] width 170 height 19
paste input "Flora96"
type input "Flora96"
click at [450, 170] on button "查 询" at bounding box center [451, 172] width 38 height 19
click at [51, 175] on link "提现列表" at bounding box center [85, 175] width 114 height 24
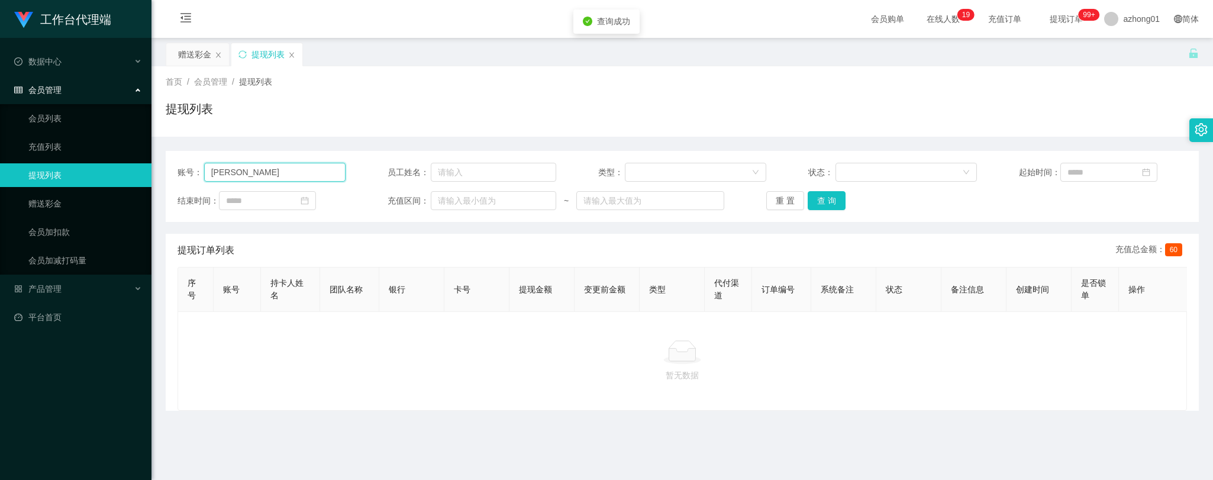
drag, startPoint x: 297, startPoint y: 172, endPoint x: 164, endPoint y: 185, distance: 133.9
click at [140, 172] on section "工作台代理端 数据中心 会员管理 会员列表 充值列表 提现列表 赠送彩金 会员加扣款 会员加减打码量 产品管理 平台首页 保存配置 重置配置 整体风格设置 主…" at bounding box center [606, 300] width 1213 height 601
paste input "Flora96"
click at [823, 201] on button "查 询" at bounding box center [827, 200] width 38 height 19
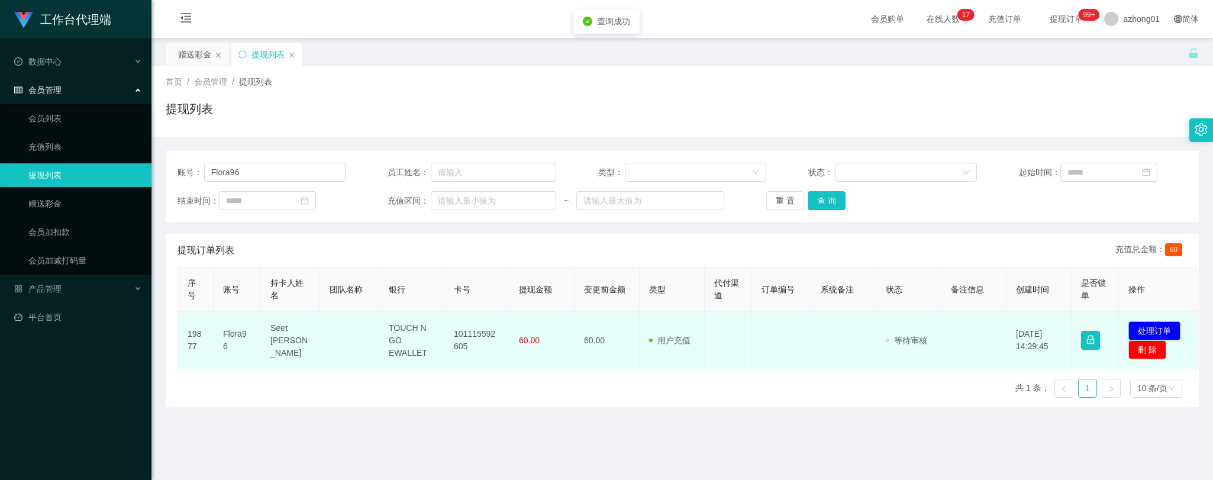
click at [1152, 329] on button "处理订单" at bounding box center [1155, 330] width 52 height 19
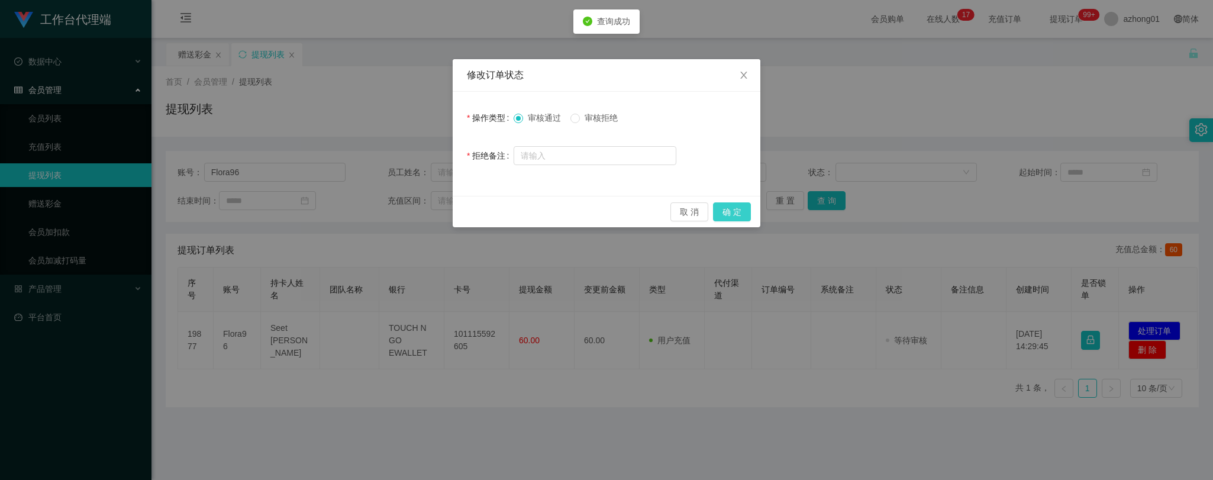
click at [733, 205] on button "确 定" at bounding box center [732, 211] width 38 height 19
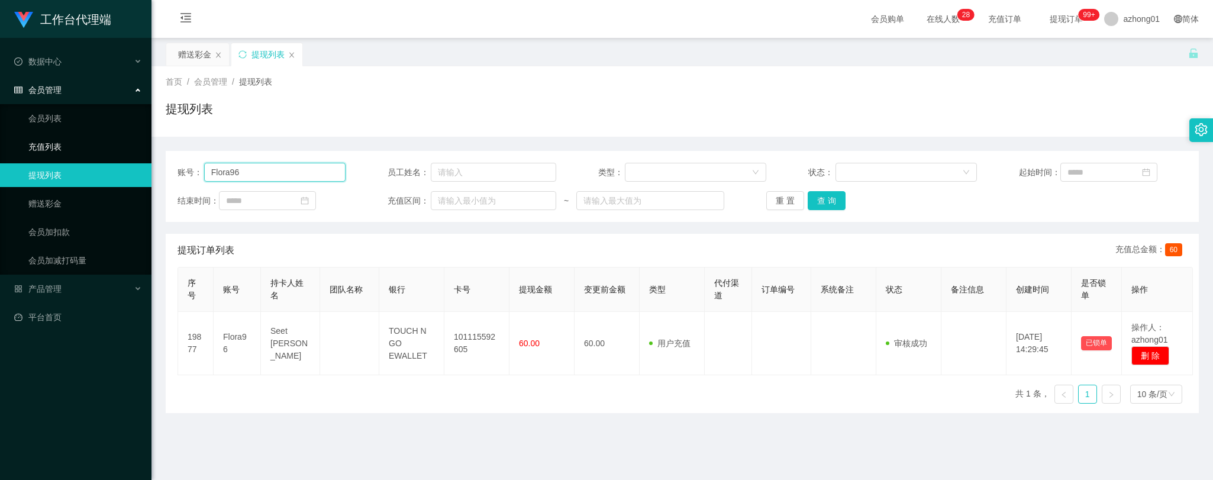
drag, startPoint x: 258, startPoint y: 166, endPoint x: 130, endPoint y: 157, distance: 128.2
click at [130, 157] on section "工作台代理端 数据中心 会员管理 会员列表 充值列表 提现列表 赠送彩金 会员加扣款 会员加减打码量 产品管理 平台首页 保存配置 重置配置 整体风格设置 主…" at bounding box center [606, 300] width 1213 height 601
paste input "Hon"
click at [829, 205] on button "查 询" at bounding box center [827, 200] width 38 height 19
click at [830, 201] on button "查 询" at bounding box center [827, 200] width 38 height 19
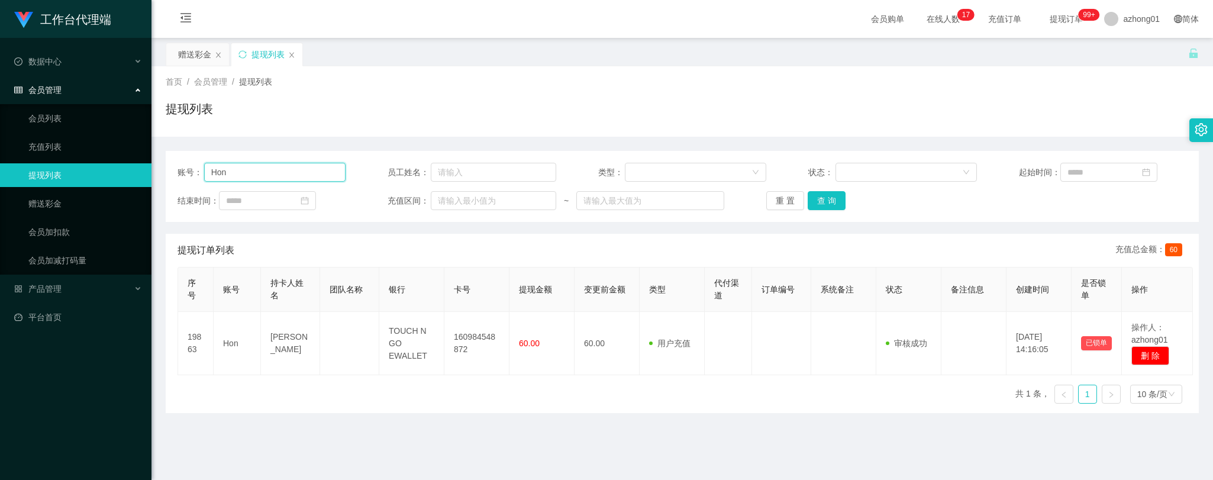
drag, startPoint x: 246, startPoint y: 172, endPoint x: 182, endPoint y: 167, distance: 64.1
click at [182, 167] on div "账号： Hon" at bounding box center [262, 172] width 168 height 19
paste input "[PERSON_NAME]"
click at [826, 201] on button "查 询" at bounding box center [827, 200] width 38 height 19
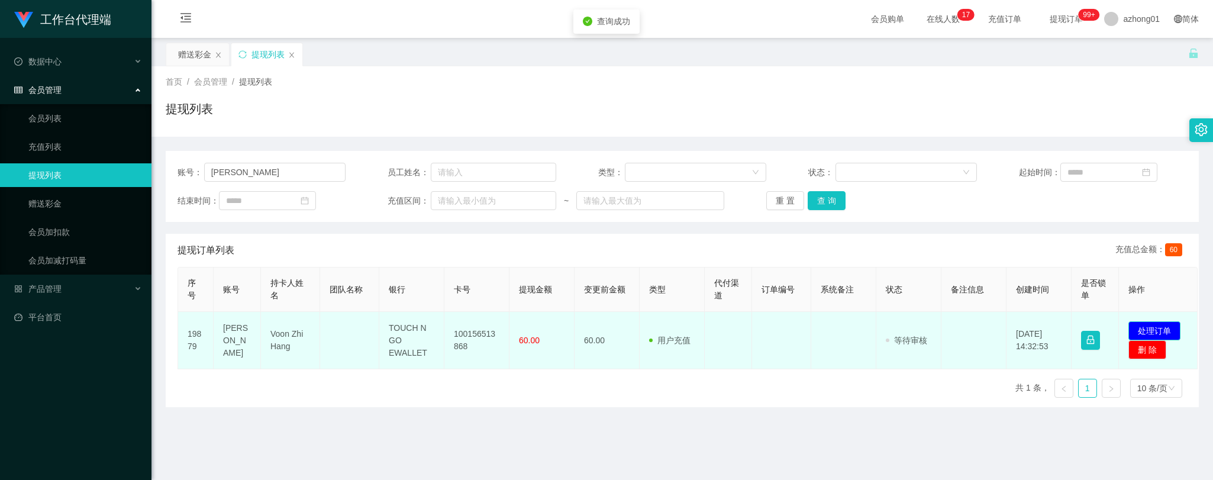
click at [1145, 327] on button "处理订单" at bounding box center [1155, 330] width 52 height 19
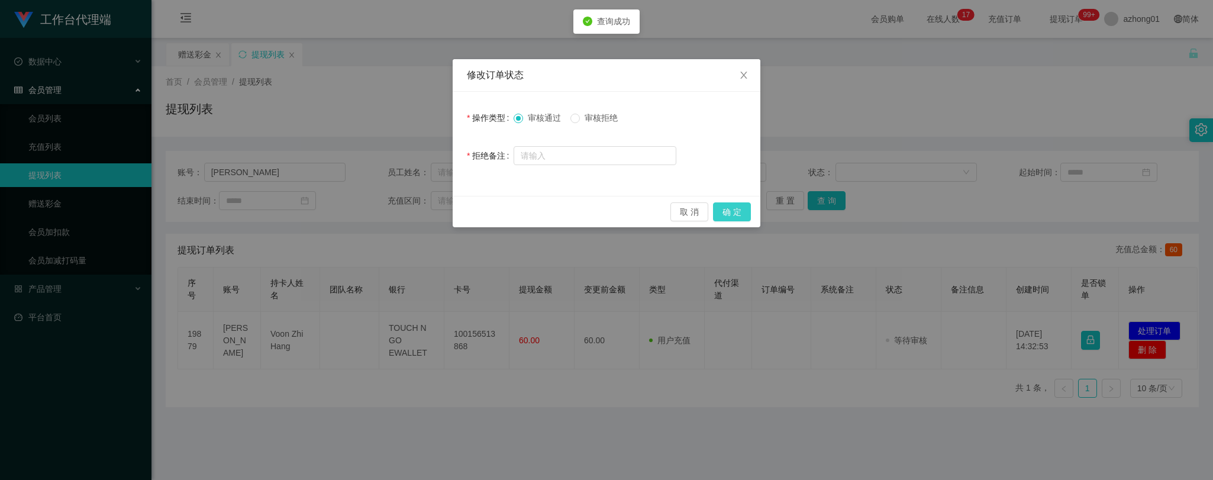
click at [745, 210] on button "确 定" at bounding box center [732, 211] width 38 height 19
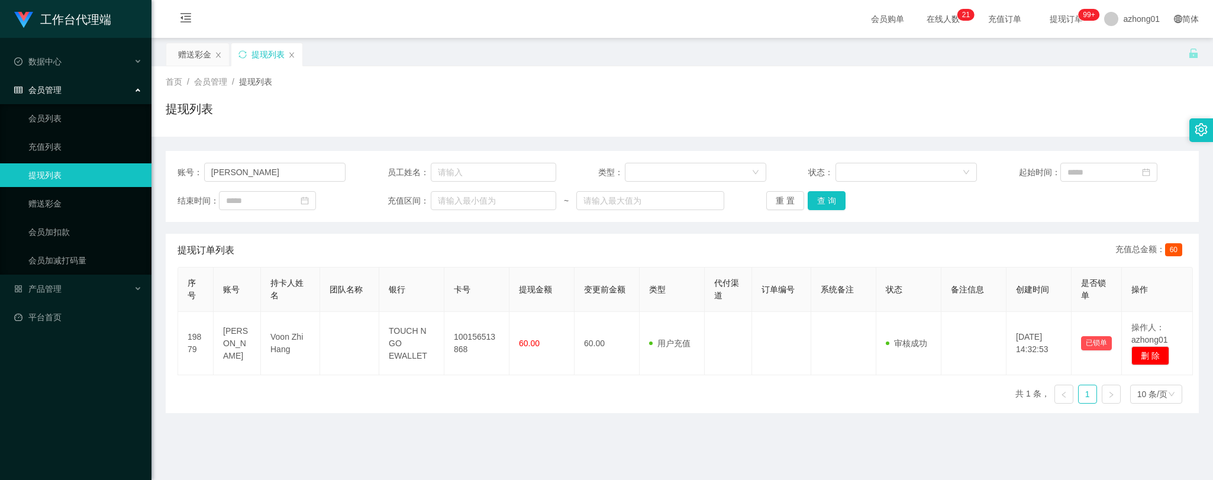
drag, startPoint x: 103, startPoint y: 417, endPoint x: 110, endPoint y: 398, distance: 20.0
click at [103, 417] on div "工作台代理端 数据中心 会员管理 会员列表 充值列表 提现列表 赠送彩金 会员加扣款 会员加减打码量 产品管理 平台首页" at bounding box center [76, 240] width 152 height 480
drag, startPoint x: 247, startPoint y: 176, endPoint x: 176, endPoint y: 173, distance: 71.1
click at [162, 167] on main "关闭左侧 关闭右侧 关闭其它 刷新页面 赠送彩金 提现列表 首页 / 会员管理 / 提现列表 / 提现列表 账号： [PERSON_NAME] 员工姓名： 类…" at bounding box center [683, 292] width 1062 height 508
paste input "Karunia"
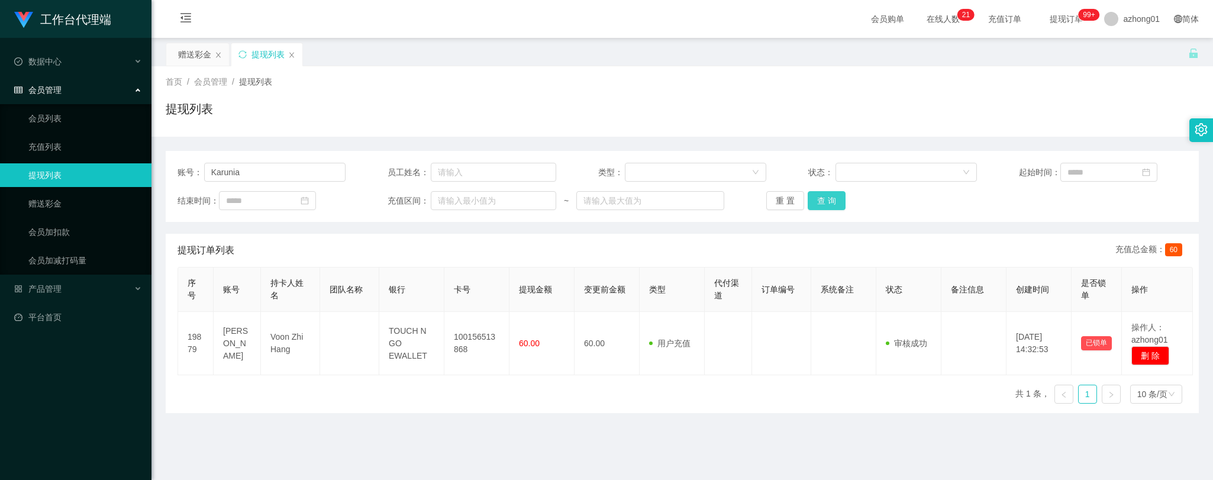
click at [826, 197] on button "查 询" at bounding box center [827, 200] width 38 height 19
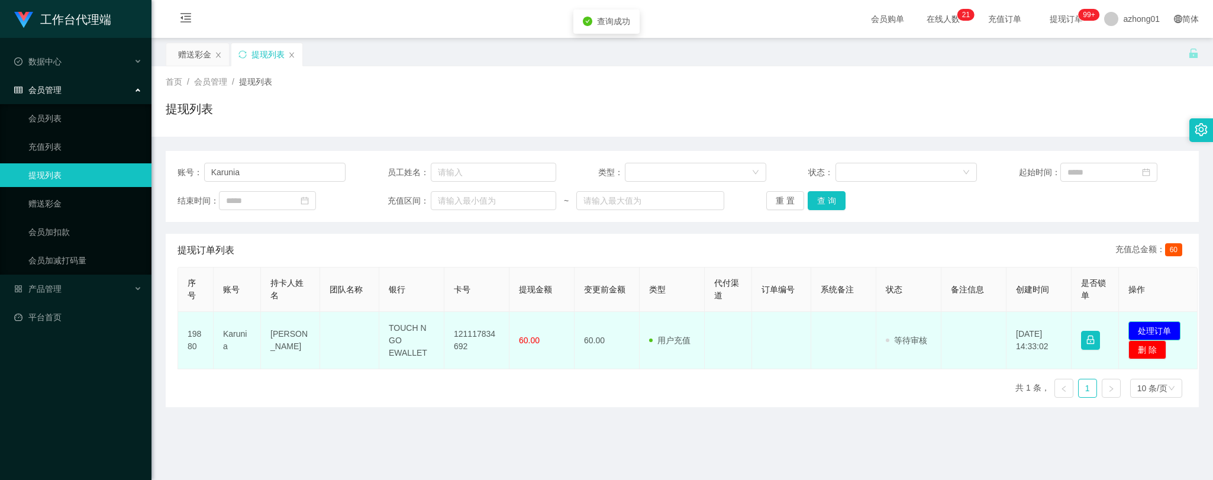
click at [1151, 327] on button "处理订单" at bounding box center [1155, 330] width 52 height 19
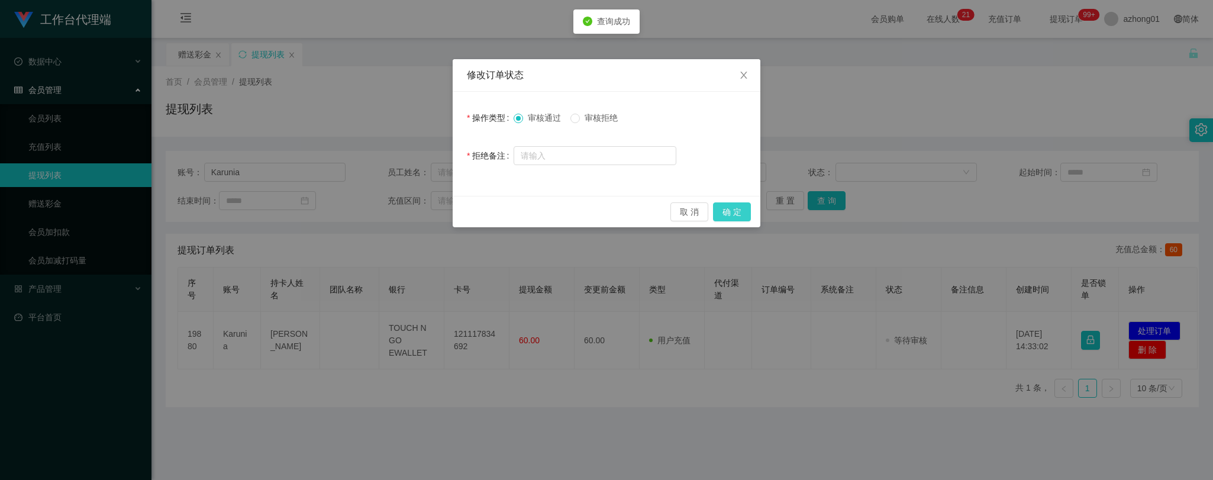
drag, startPoint x: 724, startPoint y: 211, endPoint x: 726, endPoint y: 221, distance: 10.3
click at [724, 211] on button "确 定" at bounding box center [732, 211] width 38 height 19
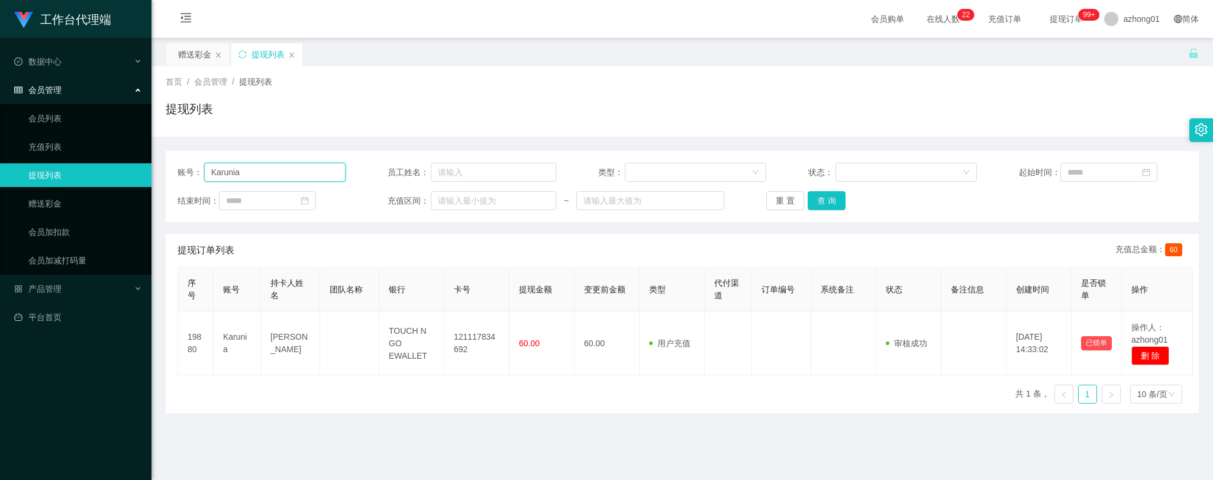
drag, startPoint x: 202, startPoint y: 172, endPoint x: 166, endPoint y: 168, distance: 35.8
click at [167, 168] on div "账号： Karunia 员工姓名： 类型： 状态： 起始时间： 结束时间： 充值区间： ~ 重 置 查 询" at bounding box center [683, 186] width 1034 height 71
paste input "Hooi2238"
type input "Hooi2238"
click at [820, 199] on button "查 询" at bounding box center [827, 200] width 38 height 19
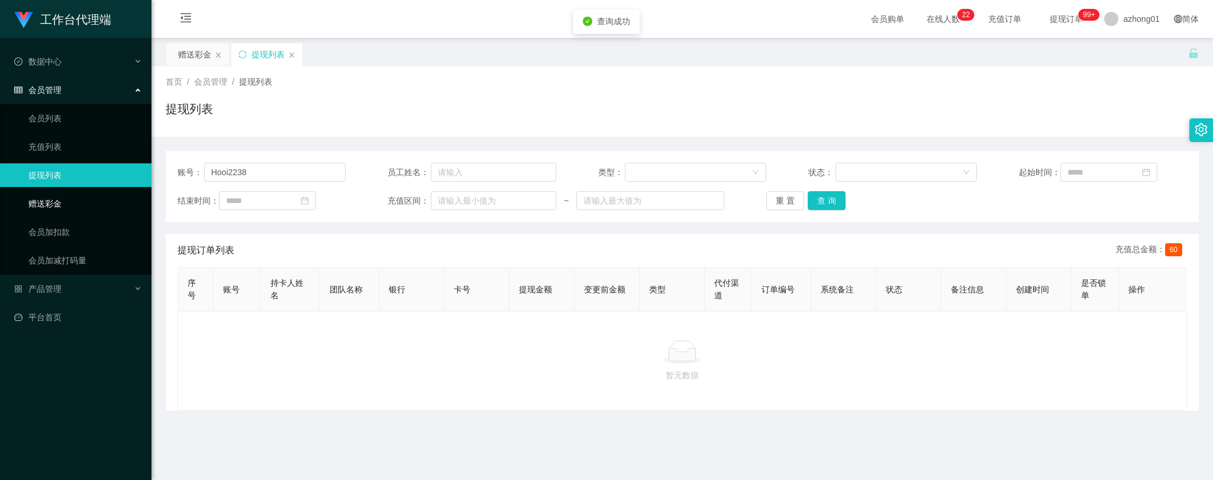
click at [34, 205] on link "赠送彩金" at bounding box center [85, 204] width 114 height 24
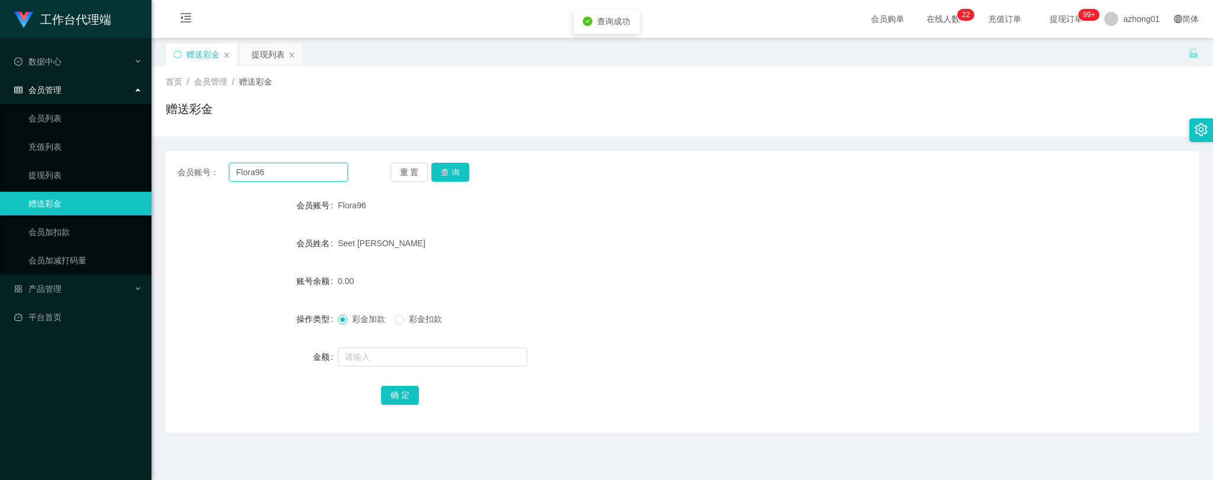
drag, startPoint x: 276, startPoint y: 173, endPoint x: 187, endPoint y: 172, distance: 88.8
click at [187, 172] on div "会员账号： Flora96" at bounding box center [263, 172] width 170 height 19
paste input "Hooi2238"
type input "Hooi2238"
click at [461, 169] on button "查 询" at bounding box center [451, 172] width 38 height 19
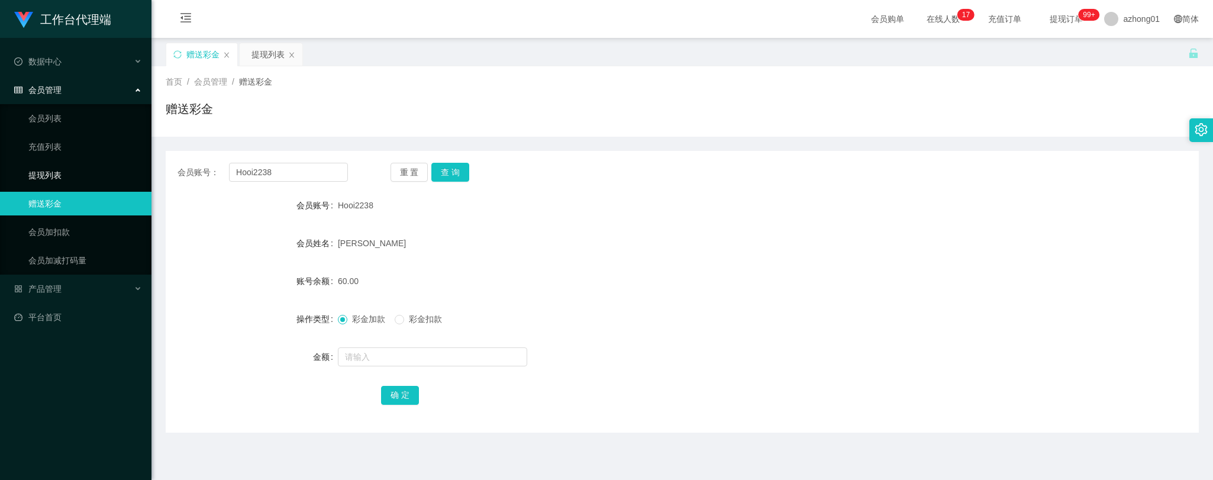
click at [55, 172] on link "提现列表" at bounding box center [85, 175] width 114 height 24
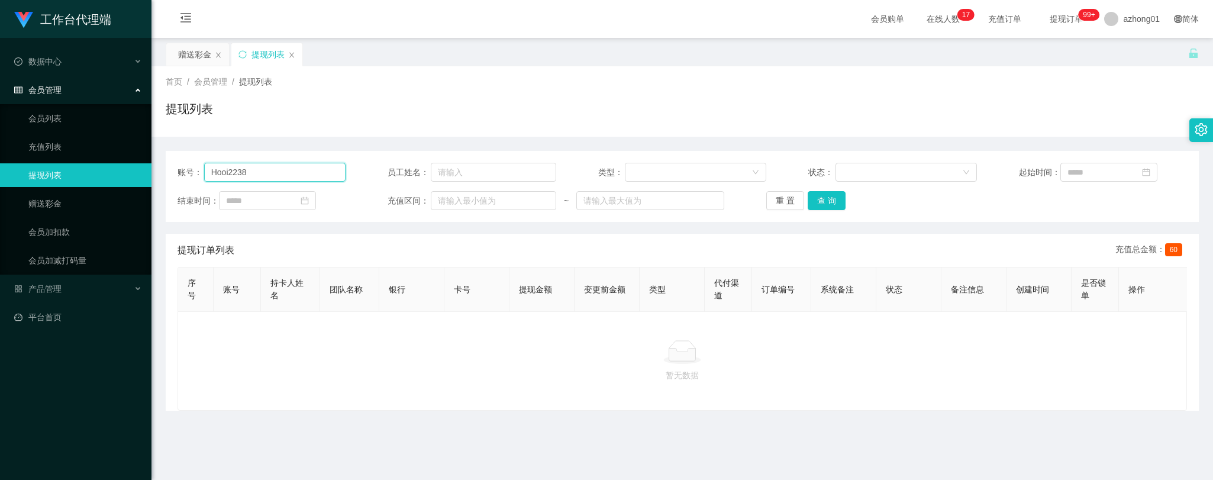
drag, startPoint x: 275, startPoint y: 173, endPoint x: 123, endPoint y: 173, distance: 152.7
click at [101, 169] on section "工作台代理端 数据中心 会员管理 会员列表 充值列表 提现列表 赠送彩金 会员加扣款 会员加减打码量 产品管理 平台首页 保存配置 重置配置 整体风格设置 主…" at bounding box center [606, 300] width 1213 height 601
paste input "text"
click at [836, 199] on button "查 询" at bounding box center [827, 200] width 38 height 19
type input "Hooi2238"
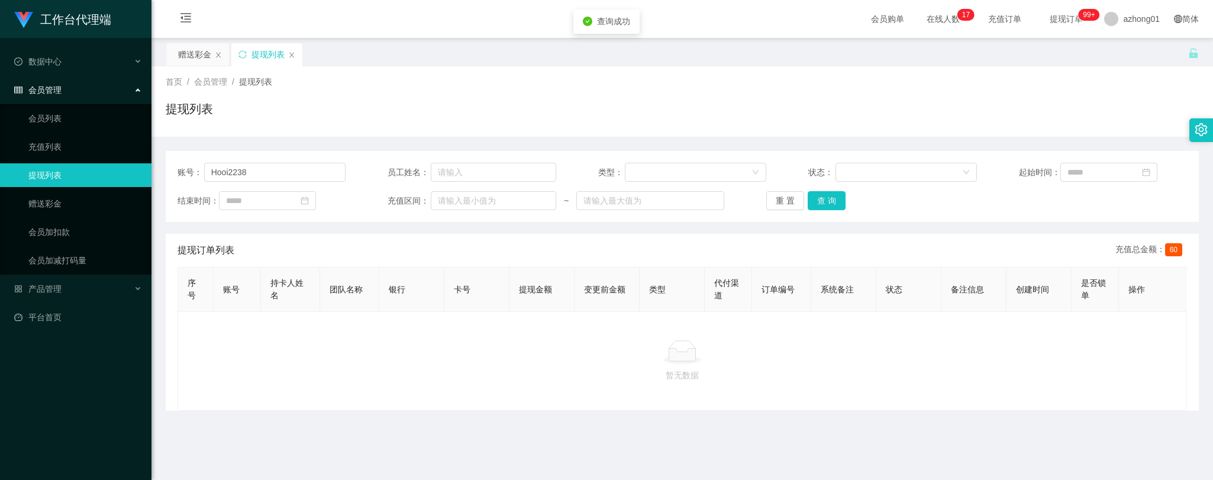
click at [843, 374] on div "暂无数据" at bounding box center [683, 360] width 990 height 41
drag, startPoint x: 265, startPoint y: 172, endPoint x: 149, endPoint y: 166, distance: 116.8
click at [146, 166] on section "工作台代理端 数据中心 会员管理 会员列表 充值列表 提现列表 赠送彩金 会员加扣款 会员加减打码量 产品管理 平台首页 保存配置 重置配置 整体风格设置 主…" at bounding box center [606, 300] width 1213 height 601
click at [835, 199] on button "查 询" at bounding box center [827, 200] width 38 height 19
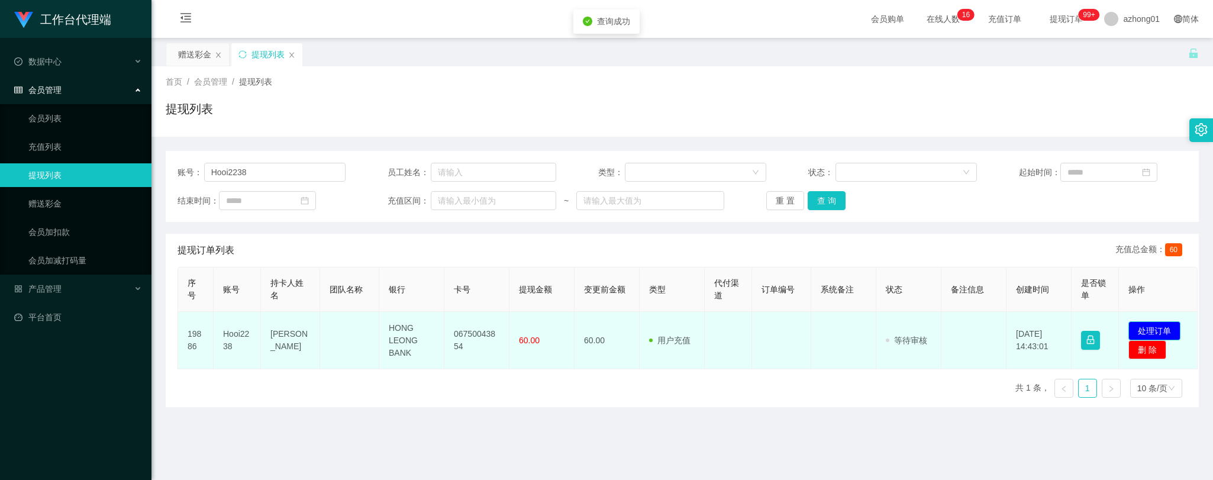
click at [1152, 326] on button "处理订单" at bounding box center [1155, 330] width 52 height 19
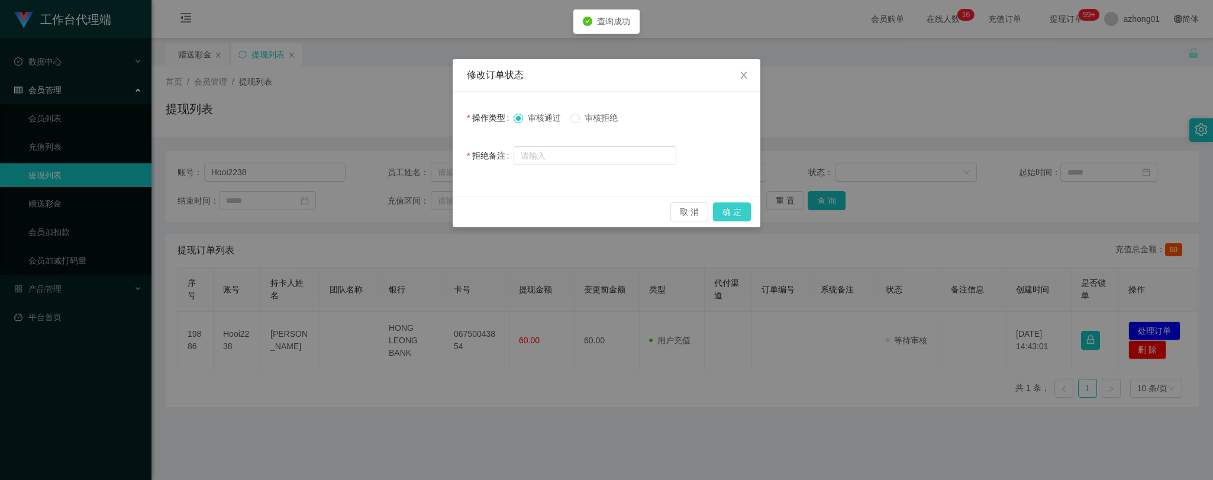
click at [738, 211] on button "确 定" at bounding box center [732, 211] width 38 height 19
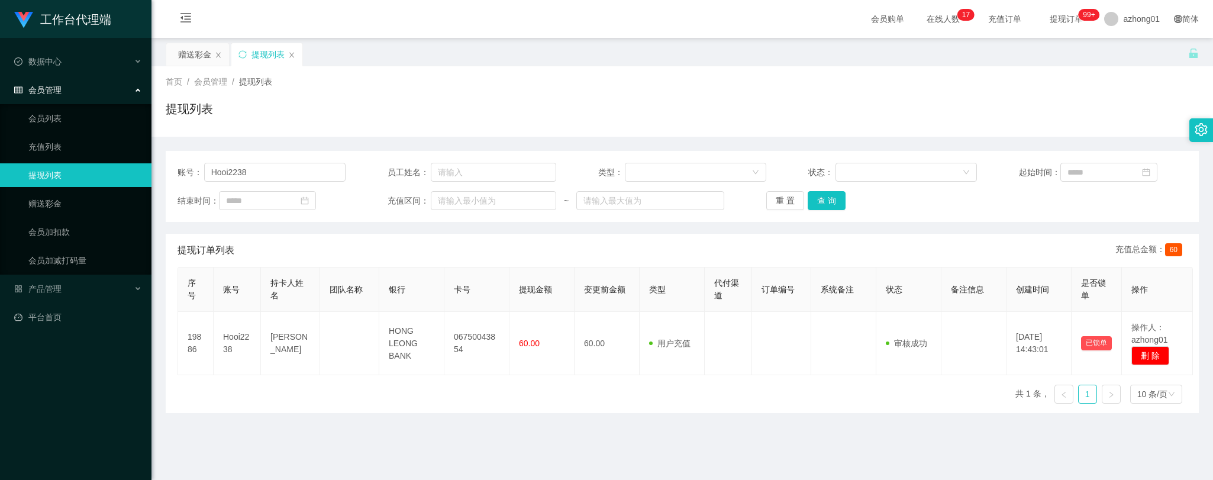
click at [204, 450] on main "关闭左侧 关闭右侧 关闭其它 刷新页面 赠送彩金 提现列表 首页 / 会员管理 / 提现列表 / 提现列表 账号： Hooi2238 员工姓名： 类型： 状态…" at bounding box center [683, 292] width 1062 height 508
click at [54, 199] on link "赠送彩金" at bounding box center [85, 204] width 114 height 24
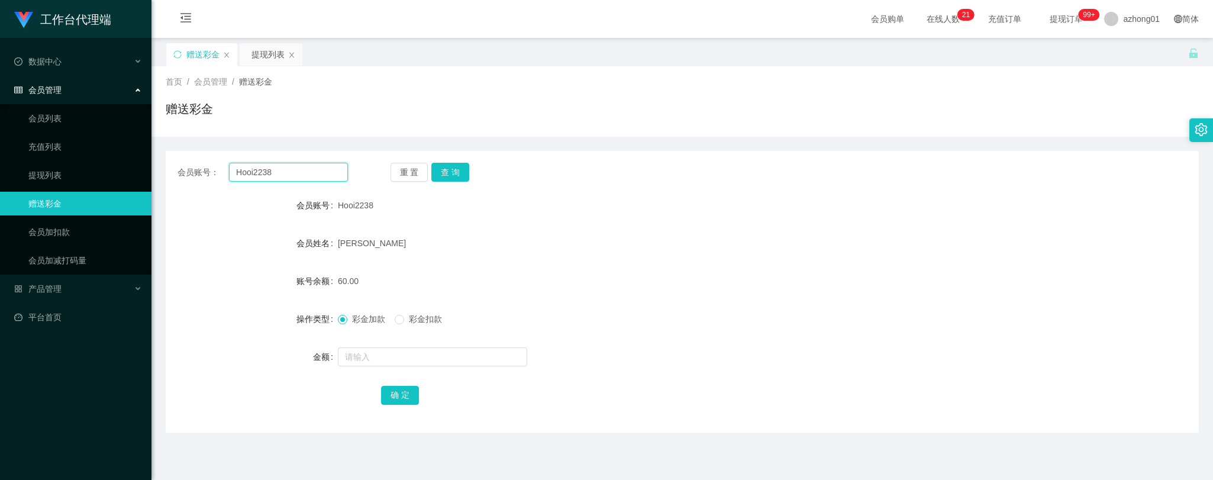
drag, startPoint x: 275, startPoint y: 173, endPoint x: 175, endPoint y: 166, distance: 100.3
click at [175, 166] on div "会员账号： Hooi2238 重 置 查 询" at bounding box center [683, 172] width 1034 height 19
paste input "0175332959"
type input "0175332959"
click at [465, 178] on button "查 询" at bounding box center [451, 172] width 38 height 19
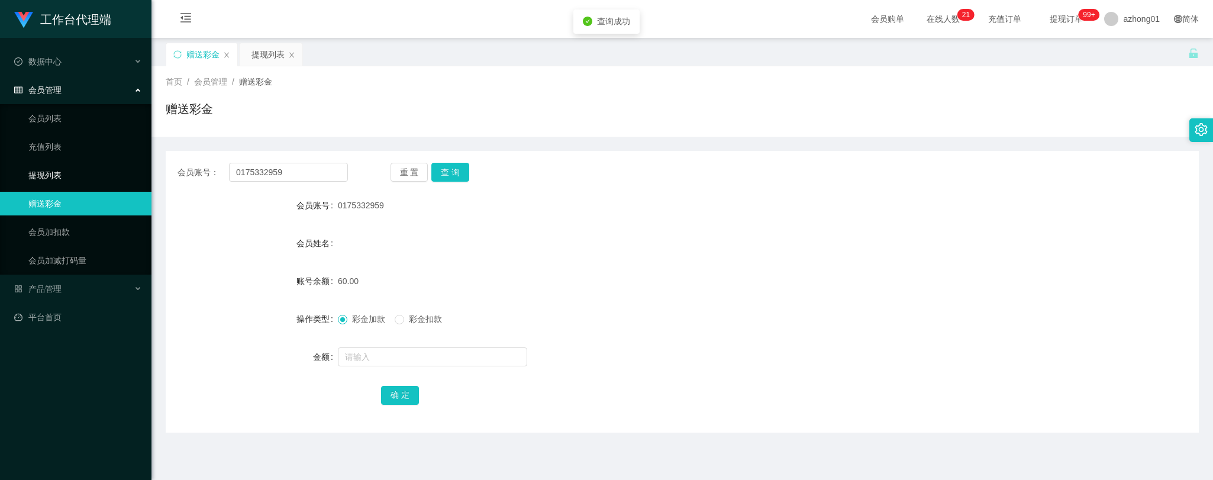
click at [60, 178] on link "提现列表" at bounding box center [85, 175] width 114 height 24
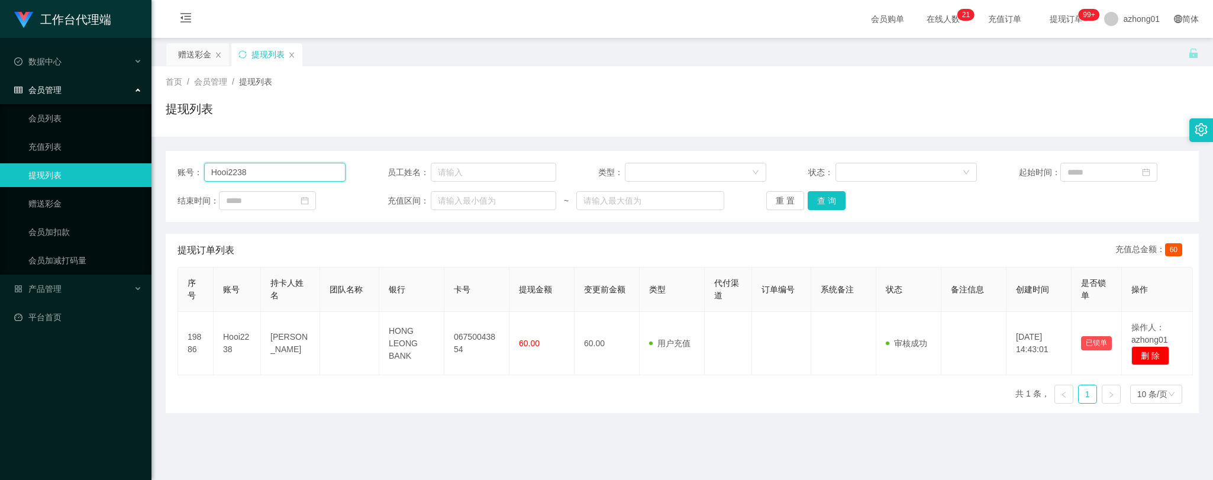
drag, startPoint x: 178, startPoint y: 168, endPoint x: 150, endPoint y: 169, distance: 27.8
click at [142, 168] on section "工作台代理端 数据中心 会员管理 会员列表 充值列表 提现列表 赠送彩金 会员加扣款 会员加减打码量 产品管理 平台首页 保存配置 重置配置 整体风格设置 主…" at bounding box center [606, 300] width 1213 height 601
paste input "0175332959"
type input "0175332959"
click at [818, 200] on button "查 询" at bounding box center [827, 200] width 38 height 19
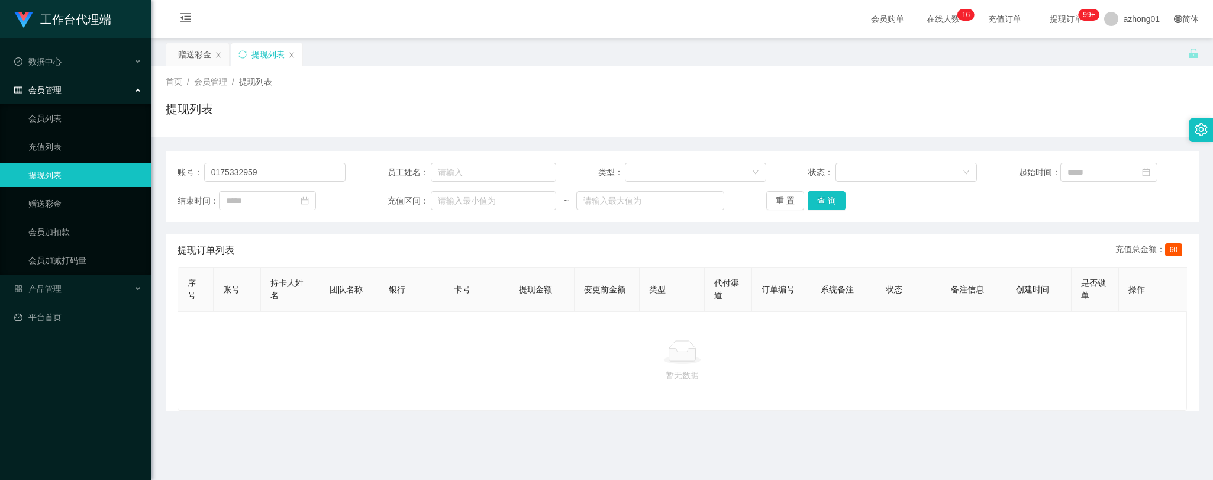
click at [89, 443] on div "工作台代理端 数据中心 会员管理 会员列表 充值列表 提现列表 赠送彩金 会员加扣款 会员加减打码量 产品管理 平台首页" at bounding box center [76, 240] width 152 height 480
click at [62, 200] on link "赠送彩金" at bounding box center [85, 204] width 114 height 24
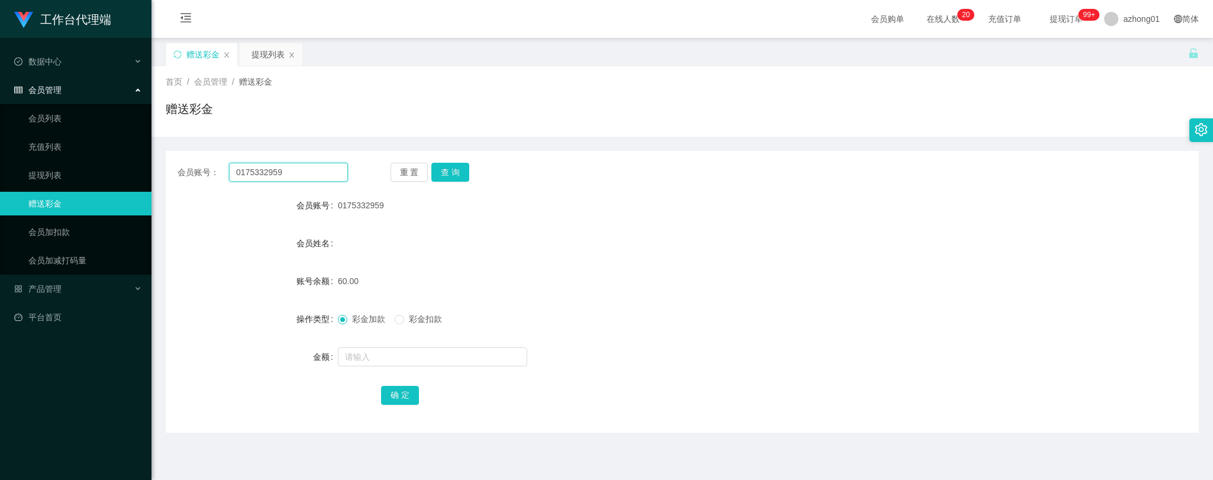
drag, startPoint x: 286, startPoint y: 173, endPoint x: 202, endPoint y: 162, distance: 84.7
click at [202, 163] on div "会员账号： 0175332959" at bounding box center [263, 172] width 170 height 19
paste input "text"
type input "0175332959"
click at [456, 168] on button "查 询" at bounding box center [451, 172] width 38 height 19
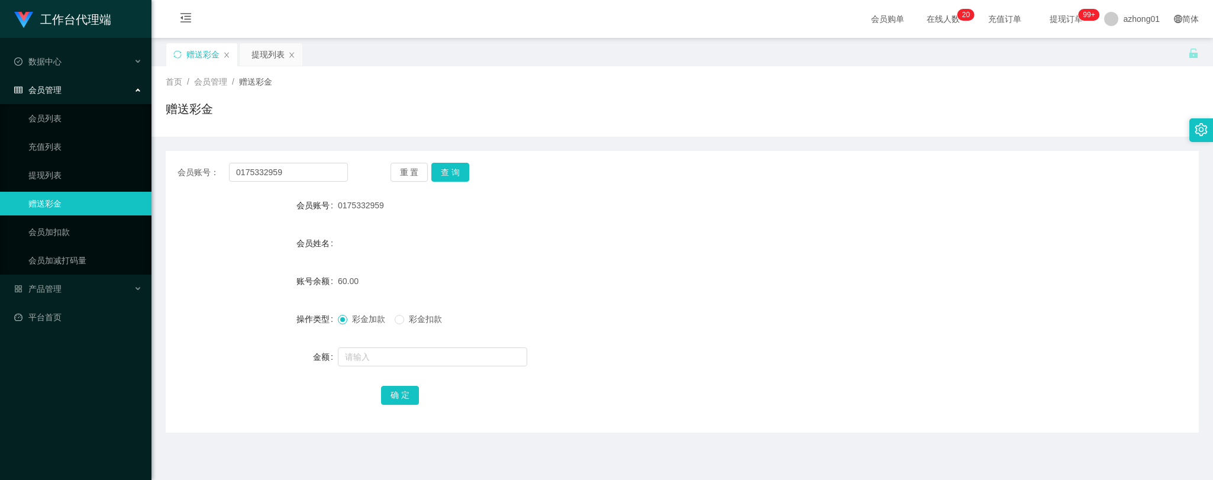
click at [318, 454] on main "关闭左侧 关闭右侧 关闭其它 刷新页面 赠送彩金 提现列表 首页 / 会员管理 / 赠送彩金 / 赠送彩金 会员账号： 0175332959 重 置 查 询 …" at bounding box center [683, 292] width 1062 height 508
drag, startPoint x: 294, startPoint y: 170, endPoint x: 219, endPoint y: 175, distance: 75.4
click at [219, 175] on div "会员账号： 0175332959" at bounding box center [263, 172] width 170 height 19
click at [449, 172] on button "查 询" at bounding box center [451, 172] width 38 height 19
click at [451, 172] on button "查 询" at bounding box center [451, 172] width 38 height 19
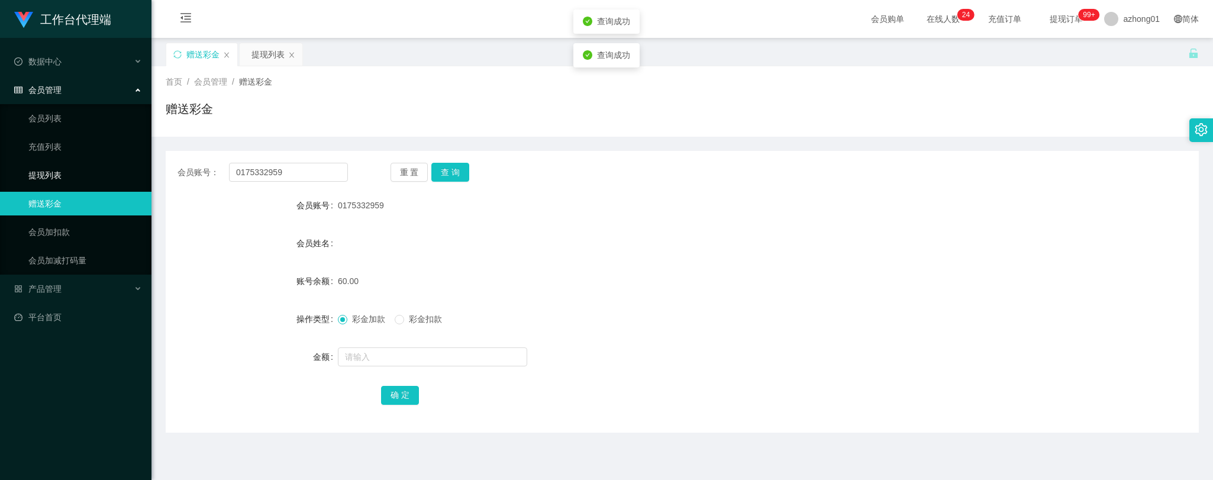
click at [38, 176] on link "提现列表" at bounding box center [85, 175] width 114 height 24
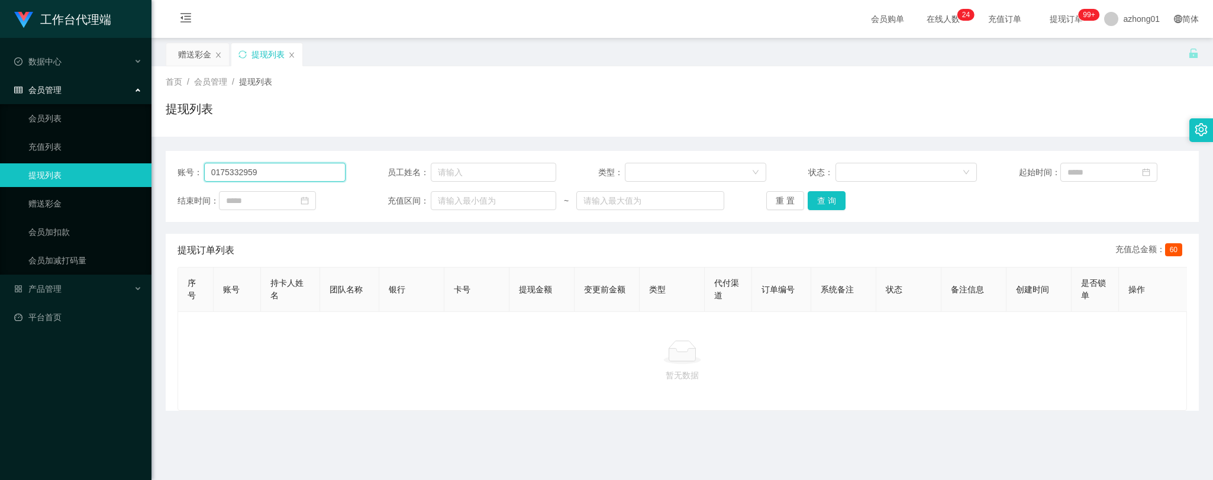
drag, startPoint x: 279, startPoint y: 173, endPoint x: 145, endPoint y: 166, distance: 134.0
click at [145, 166] on section "工作台代理端 数据中心 会员管理 会员列表 充值列表 提现列表 赠送彩金 会员加扣款 会员加减打码量 产品管理 平台首页 保存配置 重置配置 整体风格设置 主…" at bounding box center [606, 300] width 1213 height 601
drag, startPoint x: 824, startPoint y: 200, endPoint x: 829, endPoint y: 206, distance: 8.0
click at [825, 200] on button "查 询" at bounding box center [827, 200] width 38 height 19
click at [103, 469] on div "工作台代理端 数据中心 会员管理 会员列表 充值列表 提现列表 赠送彩金 会员加扣款 会员加减打码量 产品管理 平台首页" at bounding box center [76, 240] width 152 height 480
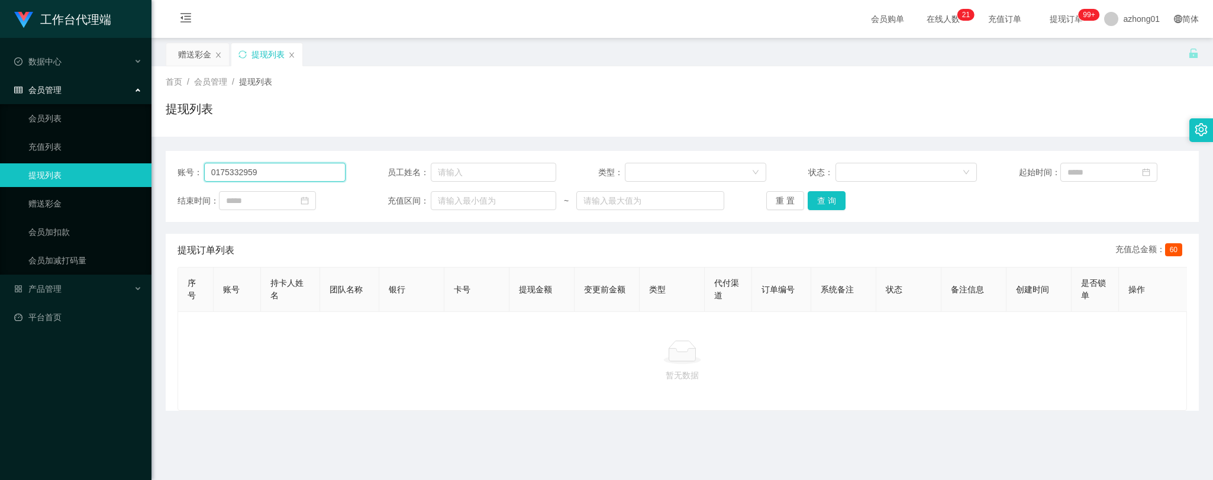
click at [243, 176] on input "0175332959" at bounding box center [275, 172] width 142 height 19
drag, startPoint x: 45, startPoint y: 198, endPoint x: 66, endPoint y: 202, distance: 21.7
click at [45, 198] on link "赠送彩金" at bounding box center [85, 204] width 114 height 24
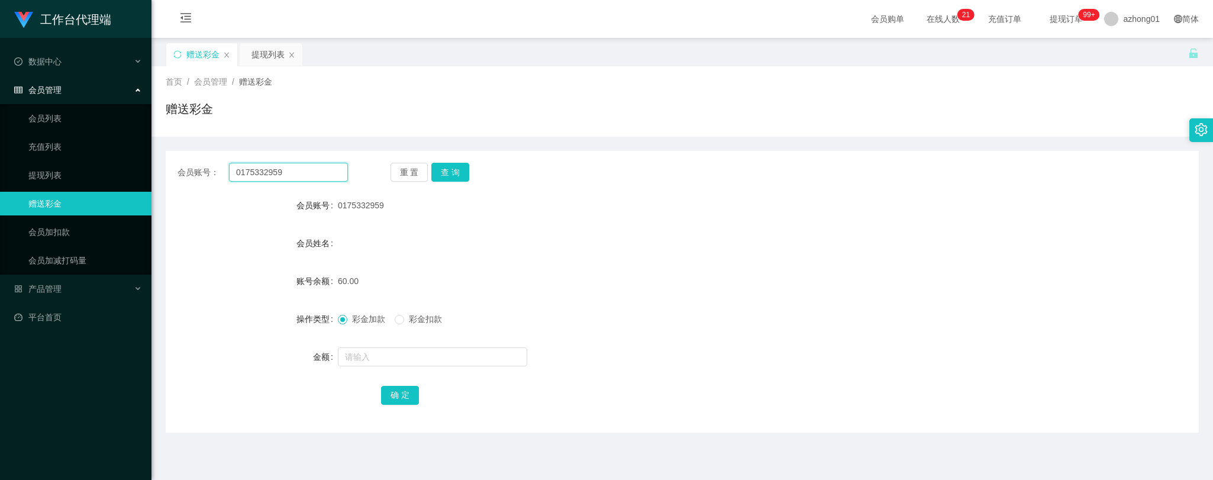
drag, startPoint x: 173, startPoint y: 181, endPoint x: 163, endPoint y: 181, distance: 10.1
click at [163, 181] on main "关闭左侧 关闭右侧 关闭其它 刷新页面 赠送彩金 提现列表 首页 / 会员管理 / 赠送彩金 / 赠送彩金 会员账号： 0175332959 重 置 查 询 …" at bounding box center [683, 292] width 1062 height 508
click at [446, 172] on button "查 询" at bounding box center [451, 172] width 38 height 19
click at [62, 181] on link "提现列表" at bounding box center [85, 175] width 114 height 24
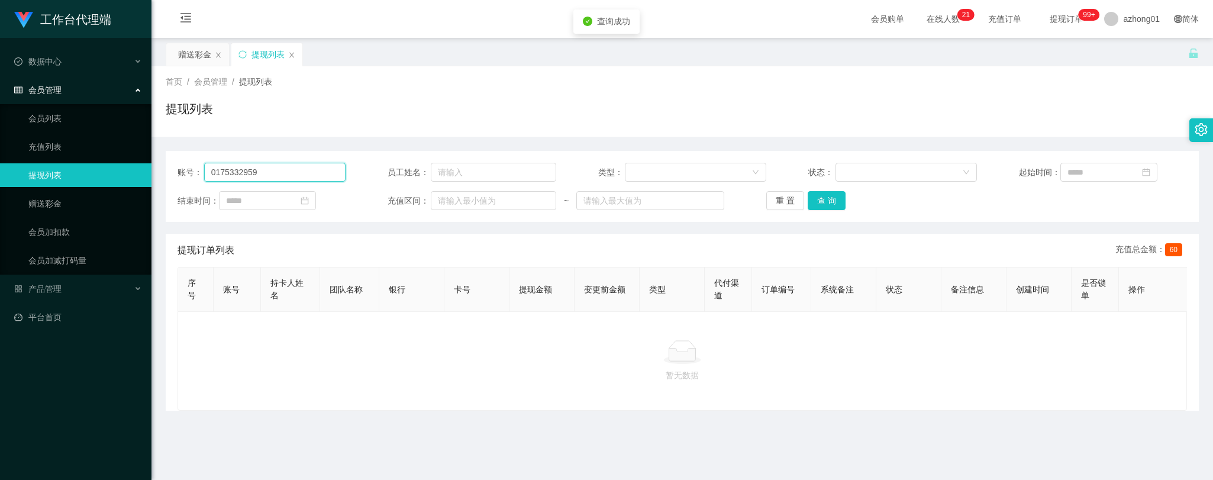
drag, startPoint x: 282, startPoint y: 175, endPoint x: 114, endPoint y: 179, distance: 168.2
click at [125, 179] on section "工作台代理端 数据中心 会员管理 会员列表 充值列表 提现列表 赠送彩金 会员加扣款 会员加减打码量 产品管理 平台首页 保存配置 重置配置 整体风格设置 主…" at bounding box center [606, 300] width 1213 height 601
click at [816, 203] on button "查 询" at bounding box center [827, 200] width 38 height 19
click at [50, 197] on link "赠送彩金" at bounding box center [85, 204] width 114 height 24
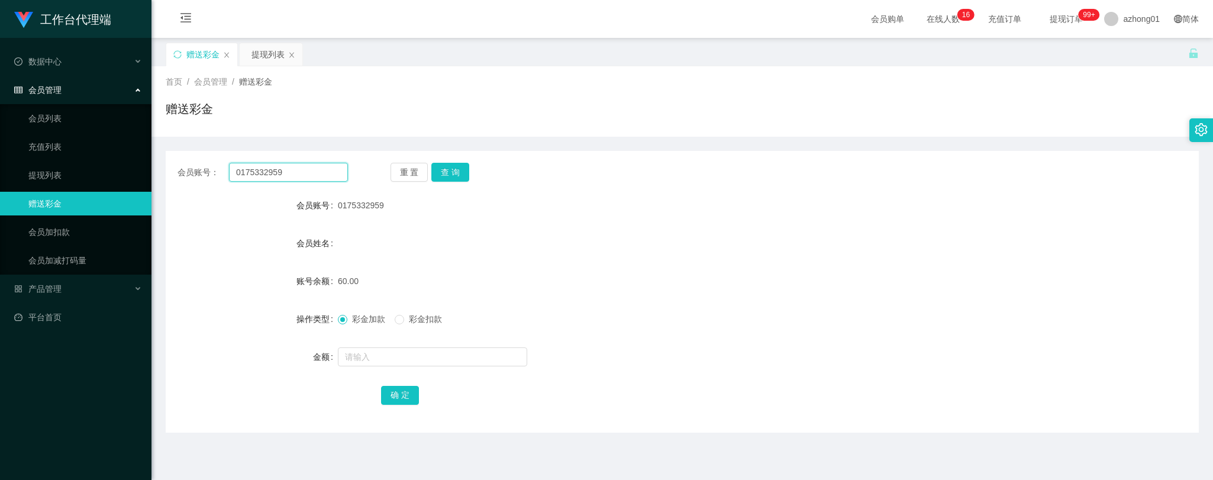
click at [279, 175] on input "0175332959" at bounding box center [288, 172] width 119 height 19
drag, startPoint x: 28, startPoint y: 166, endPoint x: 46, endPoint y: 173, distance: 18.6
click at [30, 166] on link "提现列表" at bounding box center [85, 175] width 114 height 24
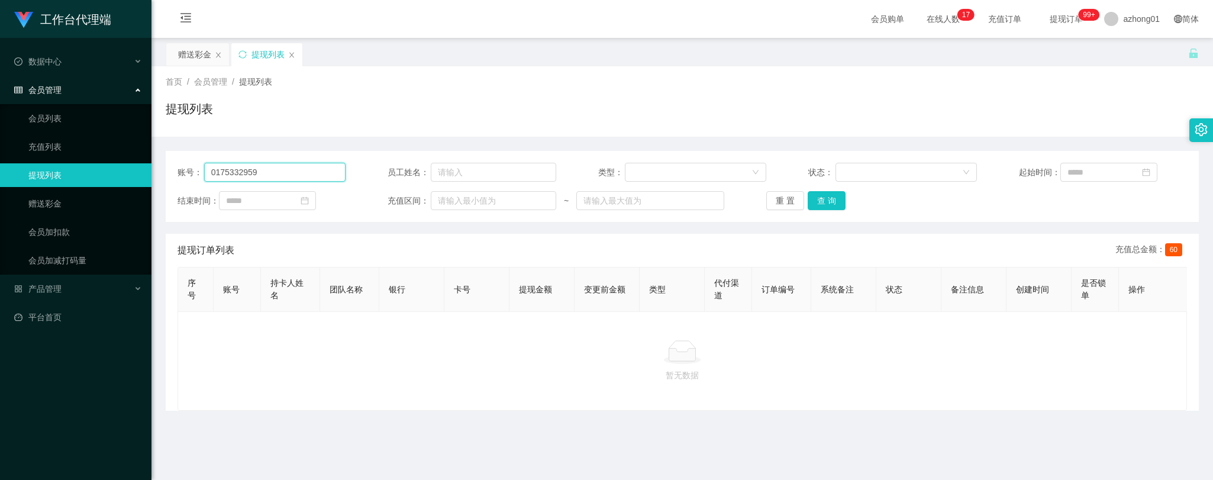
drag, startPoint x: 272, startPoint y: 168, endPoint x: 96, endPoint y: 170, distance: 176.4
click at [96, 170] on section "工作台代理端 数据中心 会员管理 会员列表 充值列表 提现列表 赠送彩金 会员加扣款 会员加减打码量 产品管理 平台首页 保存配置 重置配置 整体风格设置 主…" at bounding box center [606, 300] width 1213 height 601
click at [830, 200] on button "查 询" at bounding box center [827, 200] width 38 height 19
click at [33, 205] on link "赠送彩金" at bounding box center [85, 204] width 114 height 24
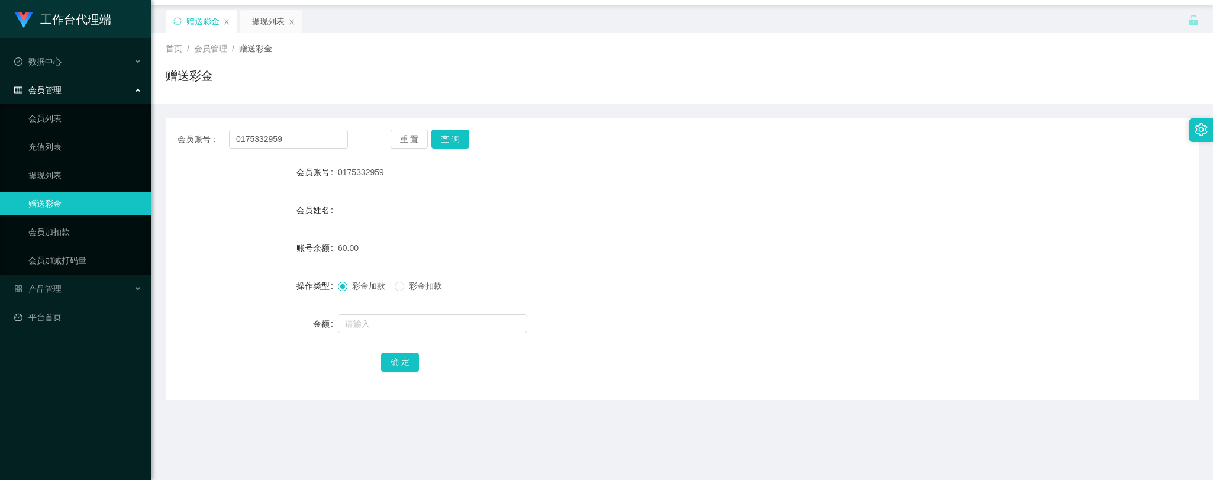
scroll to position [66, 0]
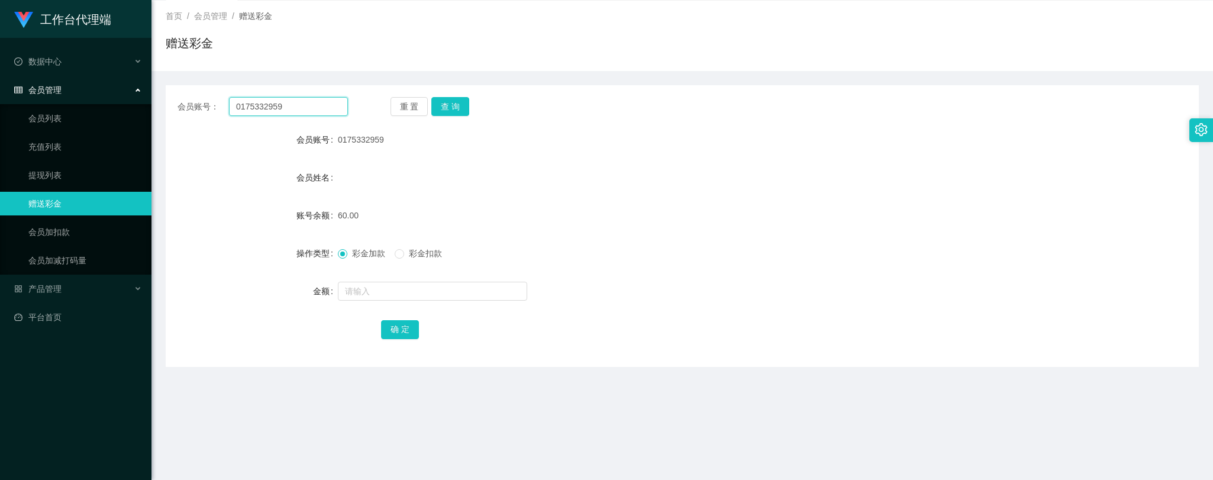
drag, startPoint x: 280, startPoint y: 101, endPoint x: 188, endPoint y: 97, distance: 92.4
click at [168, 96] on div "会员账号： 0175332959 重 置 查 询 会员账号 0175332959 会员姓名 账号余额 60.00 操作类型 彩金加款 彩金扣款 金额 确 定" at bounding box center [683, 226] width 1034 height 282
click at [447, 105] on button "查 询" at bounding box center [451, 106] width 38 height 19
click at [33, 173] on link "提现列表" at bounding box center [85, 175] width 114 height 24
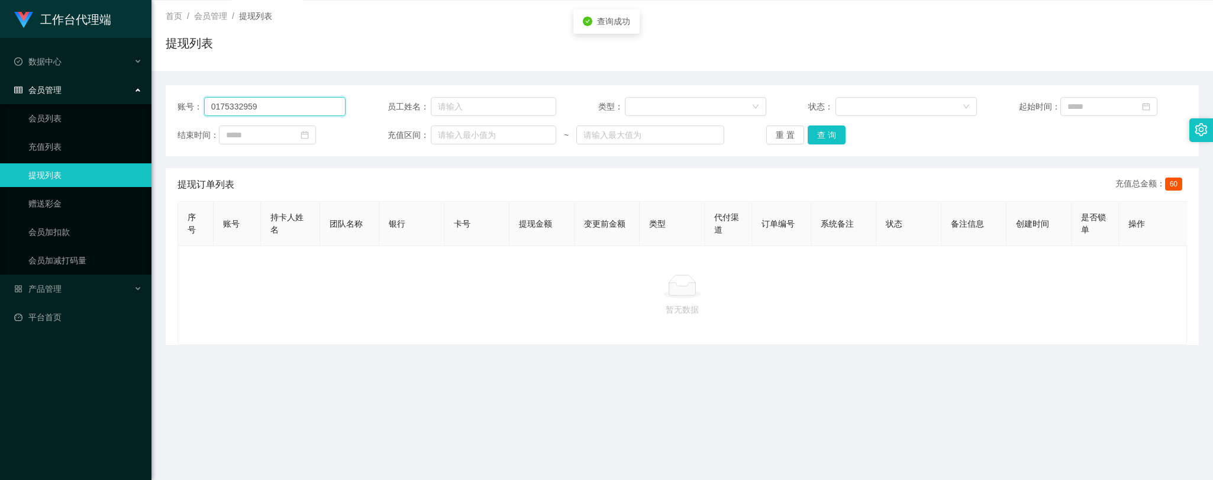
drag, startPoint x: 273, startPoint y: 112, endPoint x: 150, endPoint y: 104, distance: 123.4
click at [150, 104] on section "工作台代理端 数据中心 会员管理 会员列表 充值列表 提现列表 赠送彩金 会员加扣款 会员加减打码量 产品管理 平台首页 保存配置 重置配置 整体风格设置 主…" at bounding box center [606, 234] width 1213 height 601
click at [820, 134] on button "查 询" at bounding box center [827, 134] width 38 height 19
drag, startPoint x: 263, startPoint y: 109, endPoint x: 134, endPoint y: 99, distance: 129.4
click at [134, 99] on section "工作台代理端 数据中心 会员管理 会员列表 充值列表 提现列表 赠送彩金 会员加扣款 会员加减打码量 产品管理 平台首页 保存配置 重置配置 整体风格设置 主…" at bounding box center [606, 234] width 1213 height 601
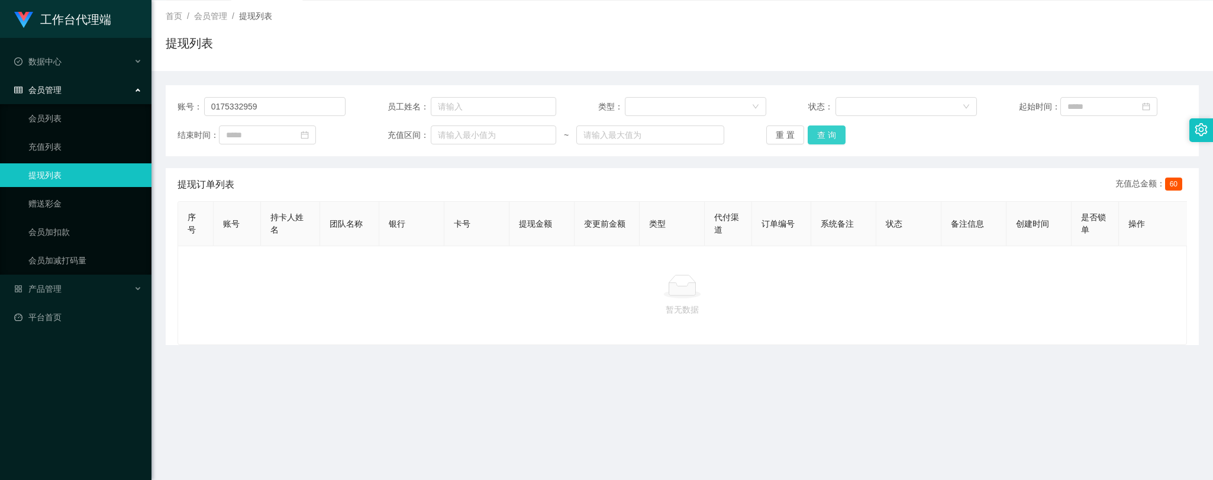
click at [832, 133] on button "查 询" at bounding box center [827, 134] width 38 height 19
click at [28, 198] on link "赠送彩金" at bounding box center [85, 204] width 114 height 24
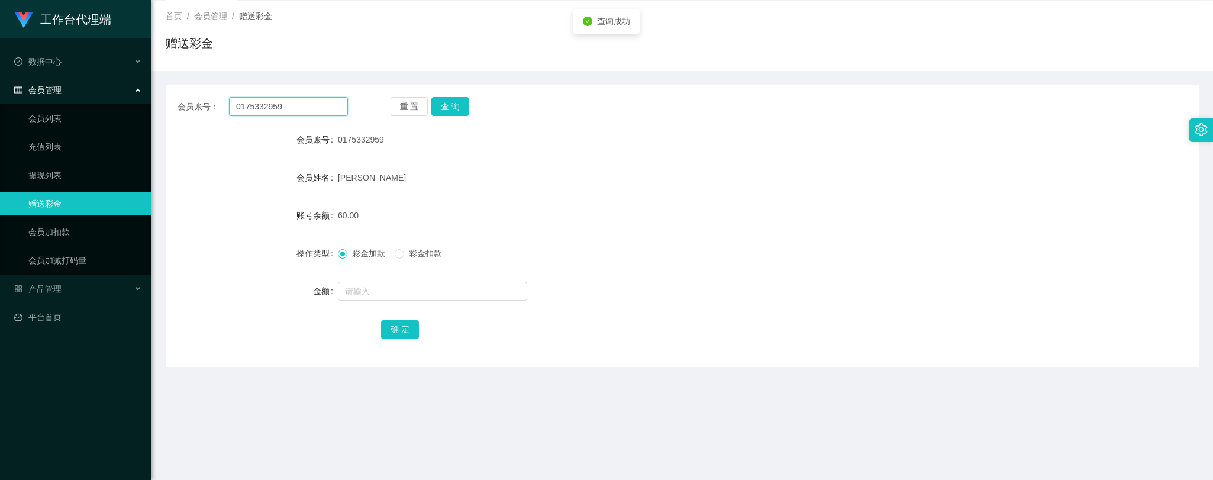
drag, startPoint x: 291, startPoint y: 108, endPoint x: 104, endPoint y: 101, distance: 187.8
click at [104, 101] on section "工作台代理端 数据中心 会员管理 会员列表 充值列表 提现列表 赠送彩金 会员加扣款 会员加减打码量 产品管理 平台首页 保存配置 重置配置 整体风格设置 主…" at bounding box center [606, 234] width 1213 height 601
click at [447, 104] on button "查 询" at bounding box center [451, 106] width 38 height 19
click at [34, 173] on link "提现列表" at bounding box center [85, 175] width 114 height 24
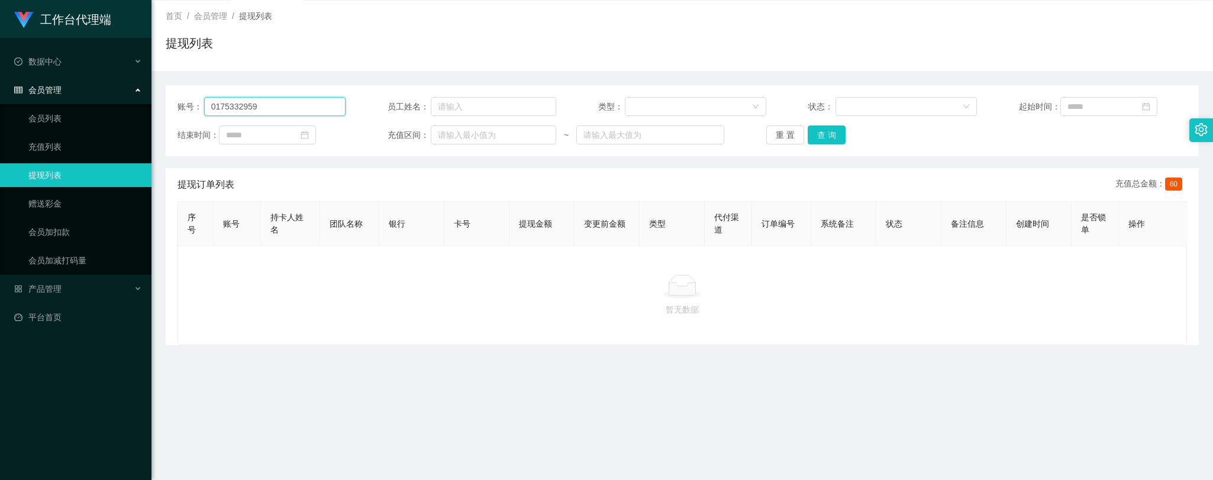
drag, startPoint x: 265, startPoint y: 108, endPoint x: 149, endPoint y: 103, distance: 116.1
click at [140, 101] on section "工作台代理端 数据中心 会员管理 会员列表 充值列表 提现列表 赠送彩金 会员加扣款 会员加减打码量 产品管理 平台首页 保存配置 重置配置 整体风格设置 主…" at bounding box center [606, 234] width 1213 height 601
paste input "text"
click at [825, 131] on button "查 询" at bounding box center [827, 134] width 38 height 19
type input "0175332959"
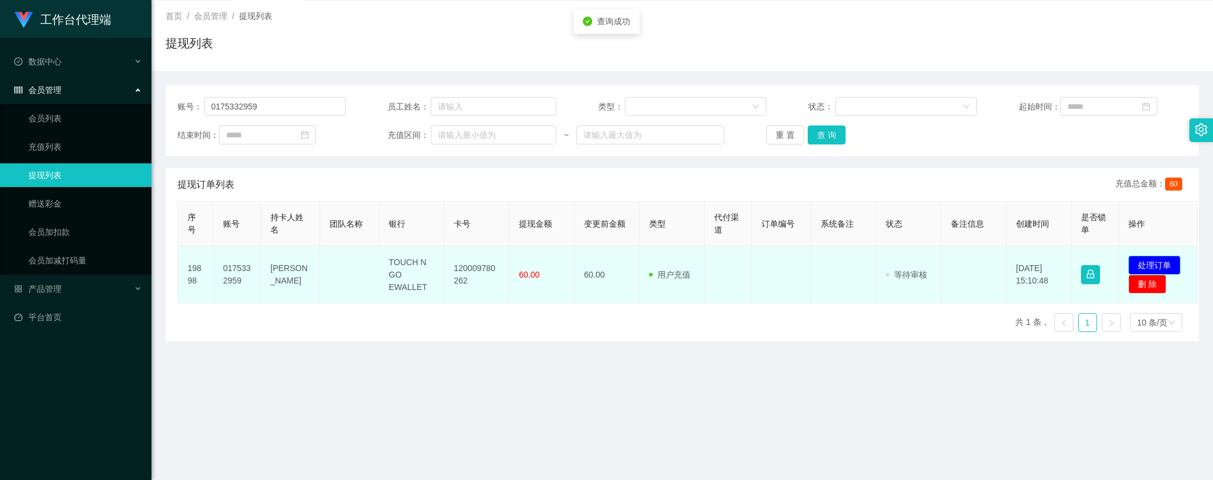
click at [1154, 261] on button "处理订单" at bounding box center [1155, 265] width 52 height 19
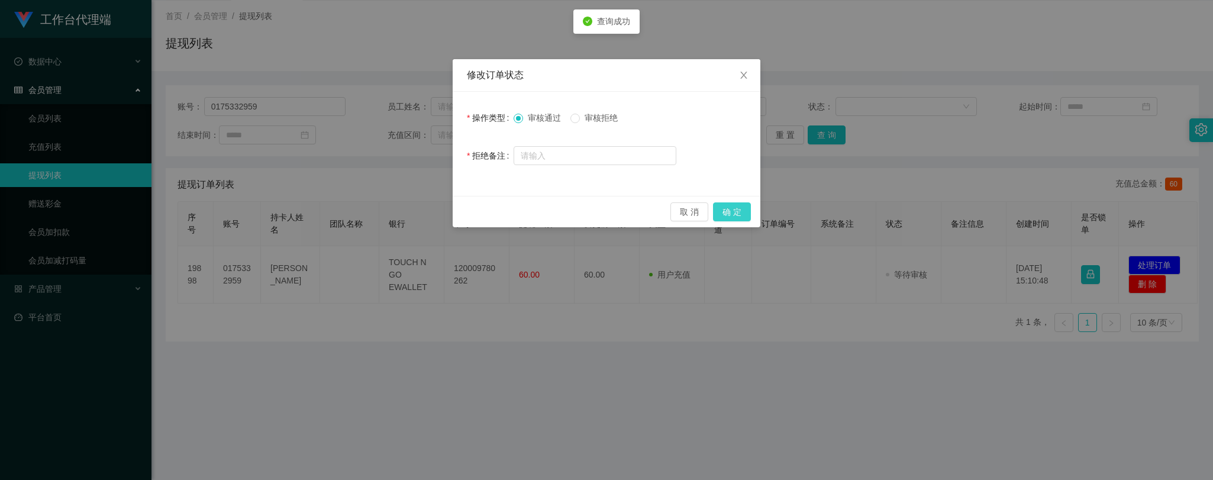
click at [739, 205] on button "确 定" at bounding box center [732, 211] width 38 height 19
